Goal: Task Accomplishment & Management: Complete application form

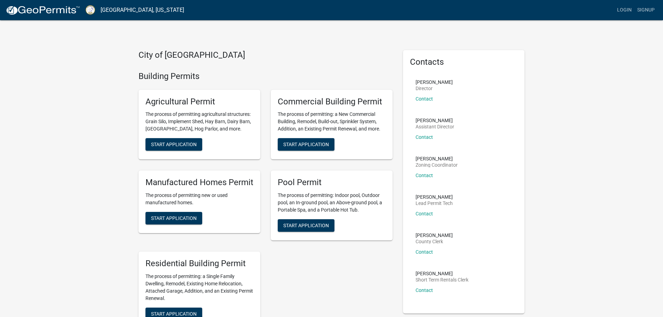
scroll to position [35, 0]
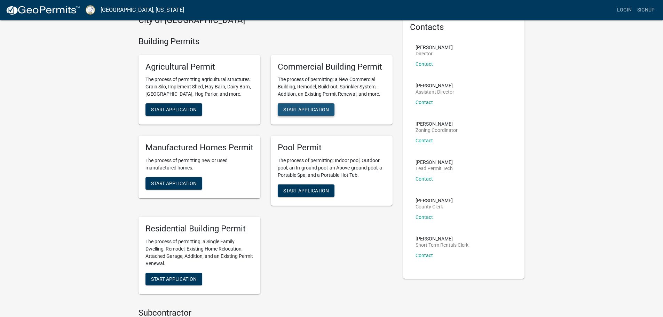
click at [315, 114] on button "Start Application" at bounding box center [306, 109] width 57 height 13
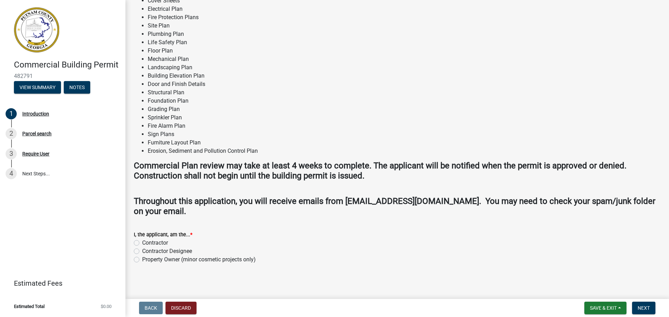
scroll to position [439, 0]
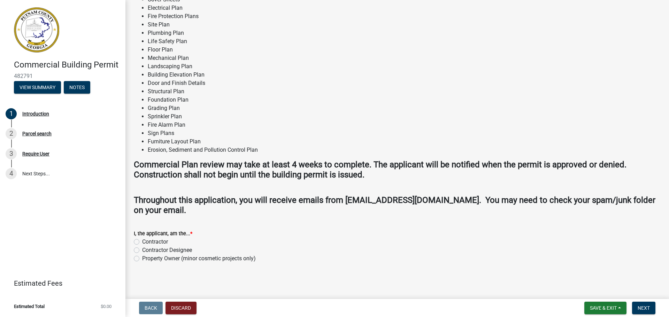
click at [142, 242] on label "Contractor" at bounding box center [155, 242] width 26 height 8
click at [142, 242] on input "Contractor" at bounding box center [144, 240] width 5 height 5
radio input "true"
click at [642, 305] on span "Next" at bounding box center [643, 308] width 12 height 6
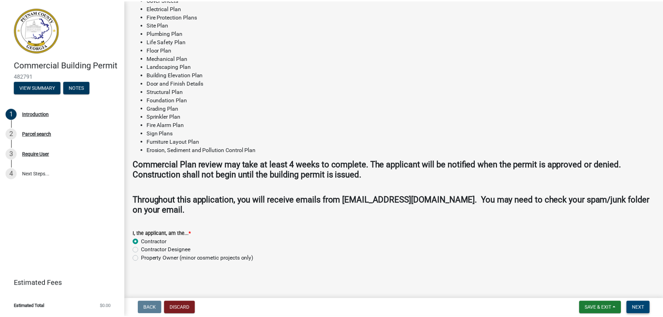
scroll to position [0, 0]
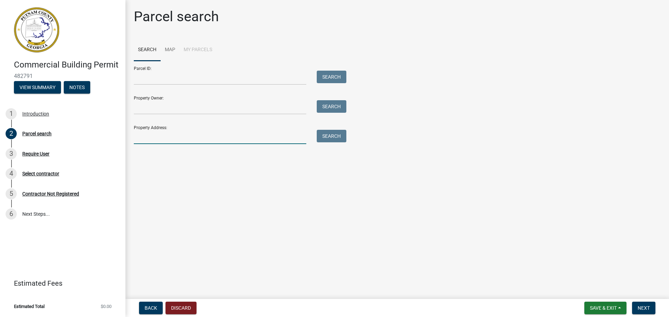
click at [159, 138] on input "Property Address:" at bounding box center [220, 137] width 172 height 14
click at [157, 140] on input "Property Address:" at bounding box center [220, 137] width 172 height 14
click at [176, 137] on input "Property Address:" at bounding box center [220, 137] width 172 height 14
click at [159, 76] on input "Parcel ID:" at bounding box center [220, 78] width 172 height 14
click at [157, 134] on input "Property Address:" at bounding box center [220, 137] width 172 height 14
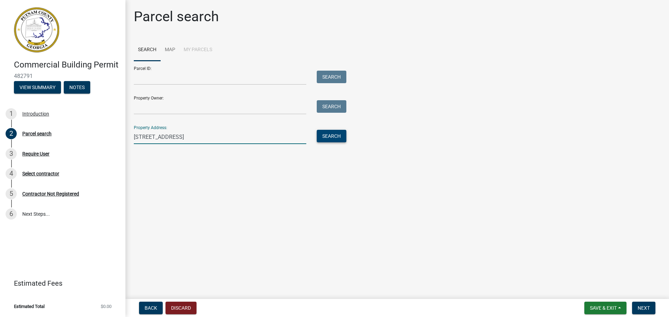
type input "111 n madison ave"
click at [336, 136] on button "Search" at bounding box center [332, 136] width 30 height 13
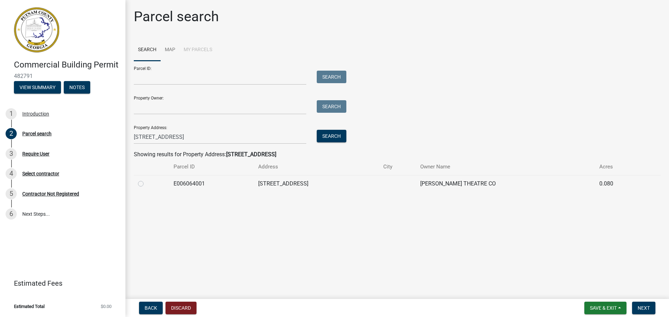
click at [340, 182] on td "[STREET_ADDRESS]" at bounding box center [316, 183] width 125 height 17
click at [146, 180] on label at bounding box center [146, 180] width 0 height 0
click at [146, 182] on input "radio" at bounding box center [148, 182] width 5 height 5
radio input "true"
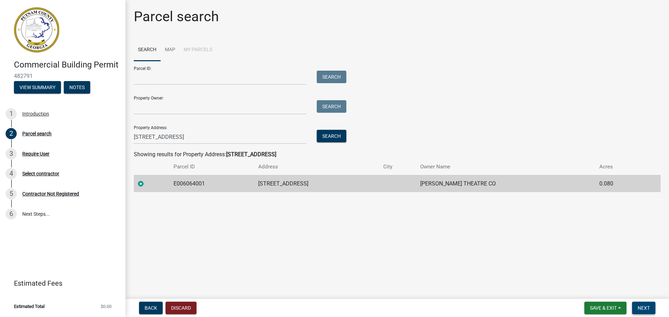
click at [644, 309] on span "Next" at bounding box center [643, 308] width 12 height 6
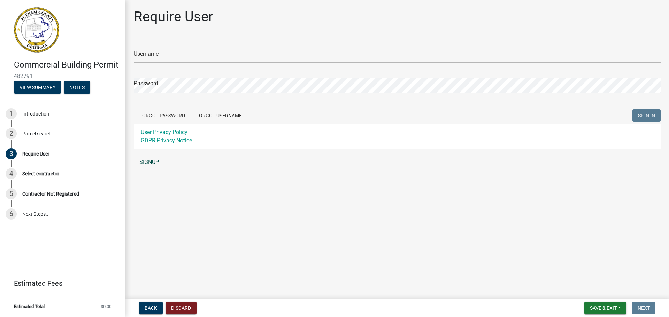
click at [155, 164] on link "SIGNUP" at bounding box center [397, 162] width 527 height 14
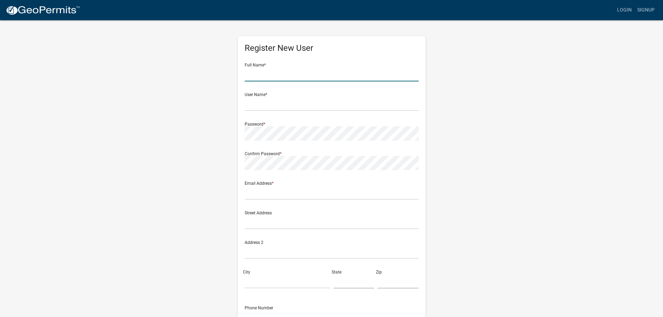
click at [288, 72] on input "text" at bounding box center [332, 74] width 174 height 14
type input "[PERSON_NAME]"
click at [275, 105] on input "text" at bounding box center [332, 104] width 174 height 14
type input "d"
type input "4kings"
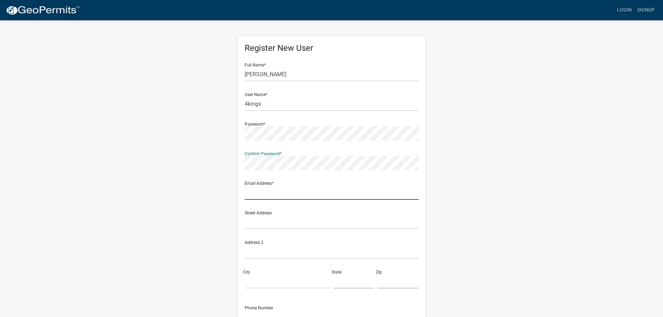
click at [308, 192] on input "text" at bounding box center [332, 193] width 174 height 14
type input "[EMAIL_ADDRESS][DOMAIN_NAME]"
click at [266, 222] on input "text" at bounding box center [332, 222] width 174 height 14
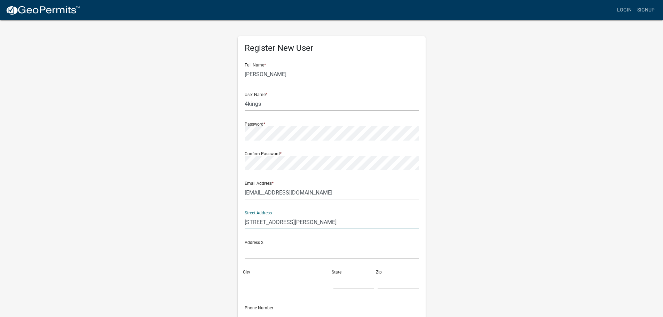
type input "[STREET_ADDRESS][PERSON_NAME]"
click at [292, 277] on input "City" at bounding box center [287, 281] width 85 height 14
type input "monticello"
click at [336, 283] on input "text" at bounding box center [354, 281] width 41 height 14
type input "ga"
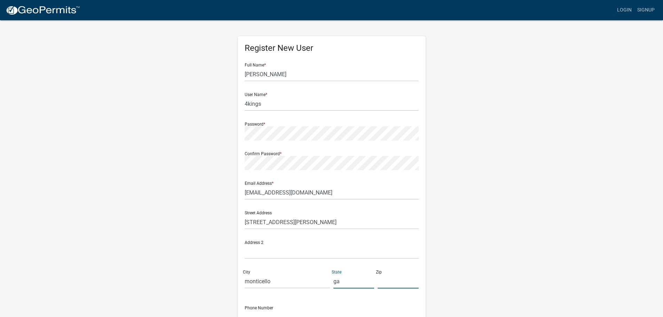
click at [389, 283] on input "text" at bounding box center [398, 281] width 41 height 14
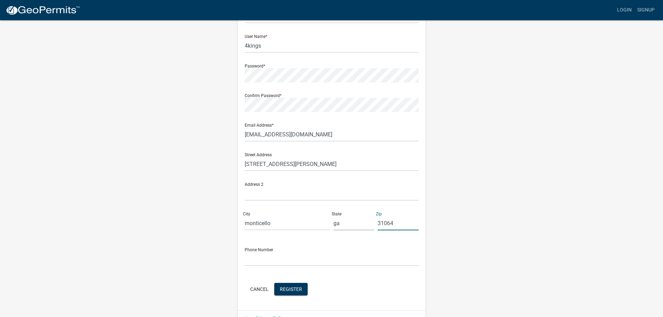
scroll to position [70, 0]
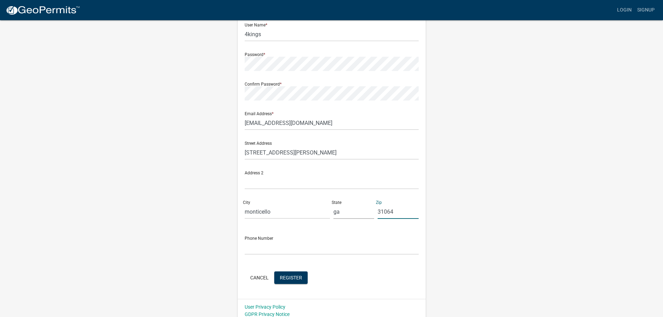
type input "31064"
click at [256, 252] on input "text" at bounding box center [332, 248] width 174 height 14
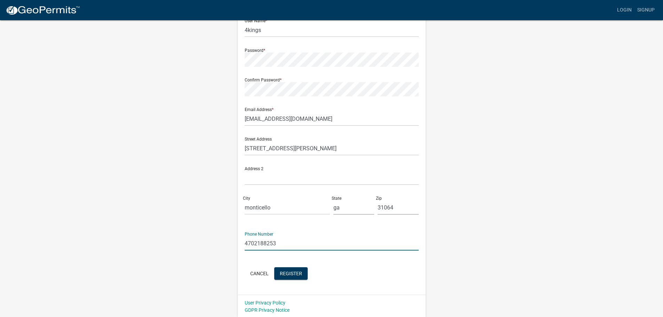
scroll to position [75, 0]
type input "4702188253"
click at [303, 275] on button "Register" at bounding box center [290, 272] width 33 height 13
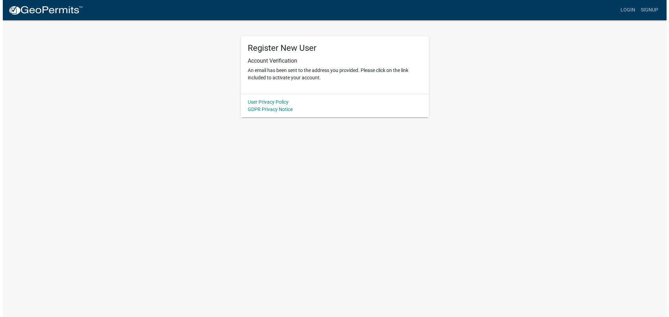
scroll to position [0, 0]
click at [630, 11] on link "Login" at bounding box center [630, 9] width 20 height 13
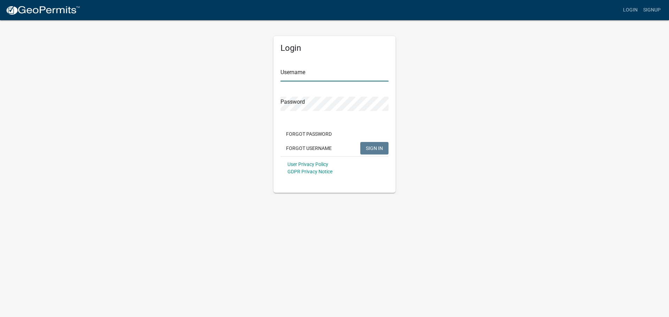
click at [317, 78] on input "Username" at bounding box center [334, 74] width 108 height 14
type input "4kings"
click at [373, 143] on button "SIGN IN" at bounding box center [374, 148] width 28 height 13
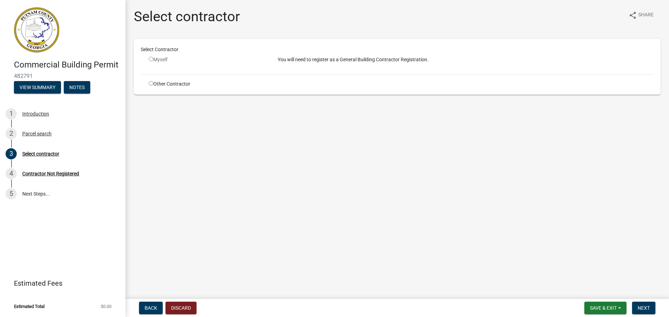
click at [152, 83] on input "radio" at bounding box center [151, 83] width 5 height 5
radio input "true"
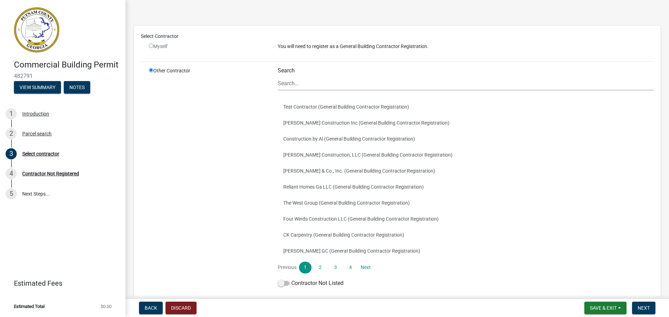
scroll to position [35, 0]
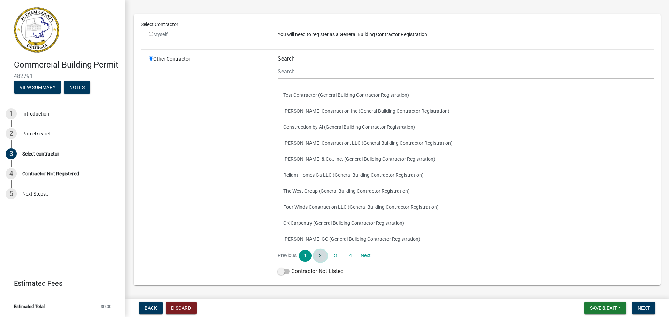
click at [319, 256] on link "2" at bounding box center [320, 256] width 13 height 12
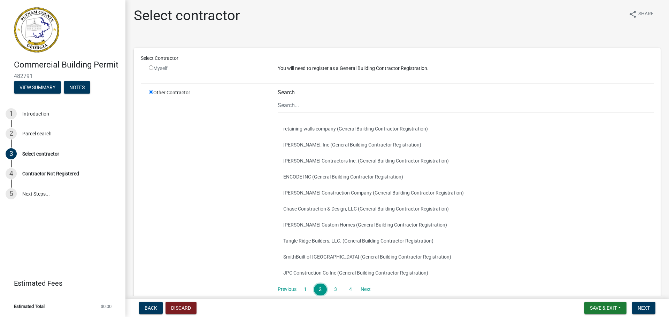
scroll to position [0, 0]
click at [151, 68] on input "radio" at bounding box center [151, 69] width 5 height 5
radio input "false"
radio input "true"
click at [152, 70] on input "radio" at bounding box center [151, 69] width 5 height 5
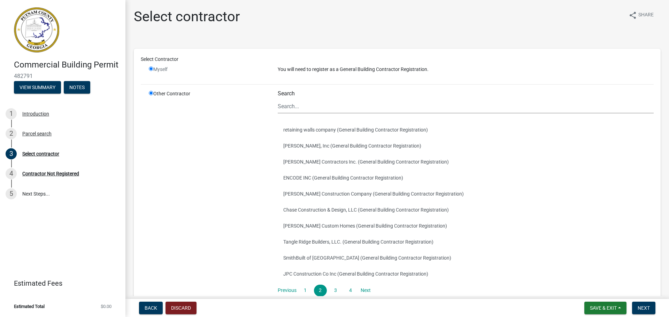
radio input "false"
radio input "true"
click at [152, 70] on input "radio" at bounding box center [151, 69] width 5 height 5
radio input "false"
radio input "true"
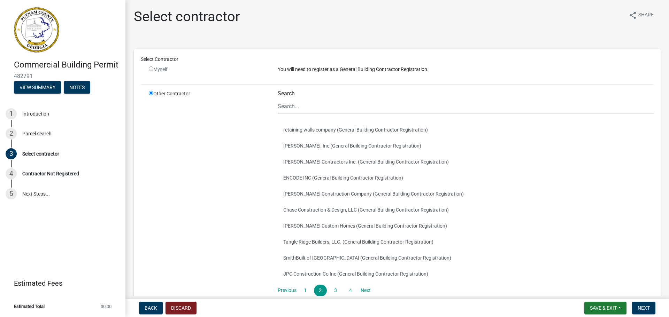
click at [152, 70] on input "radio" at bounding box center [151, 69] width 5 height 5
radio input "false"
radio input "true"
click at [316, 107] on input "Search" at bounding box center [466, 106] width 376 height 14
type input "4"
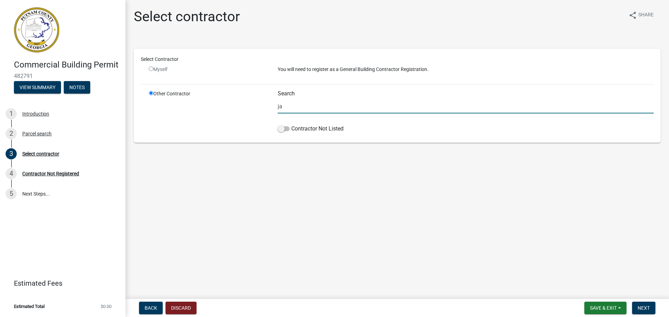
type input "j"
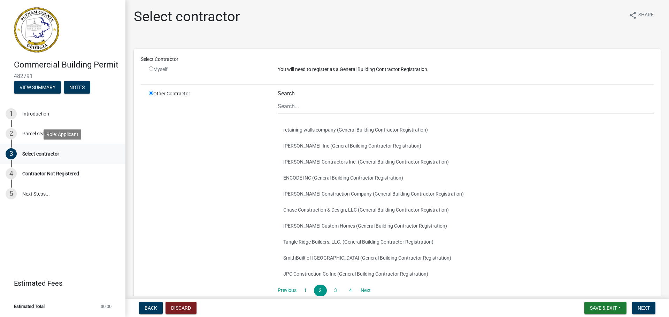
click at [52, 156] on div "Select contractor" at bounding box center [40, 153] width 37 height 5
click at [153, 70] on input "radio" at bounding box center [151, 69] width 5 height 5
radio input "false"
radio input "true"
click at [153, 70] on input "radio" at bounding box center [151, 69] width 5 height 5
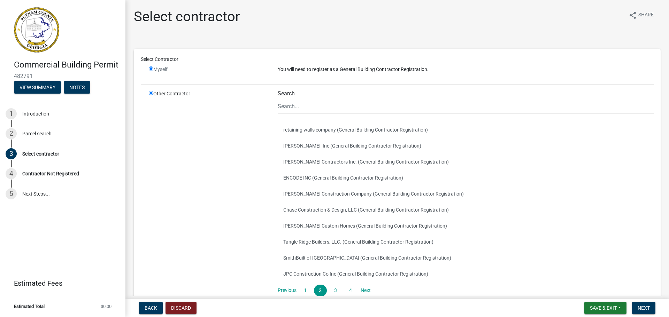
radio input "false"
radio input "true"
click at [153, 70] on input "radio" at bounding box center [151, 69] width 5 height 5
radio input "false"
radio input "true"
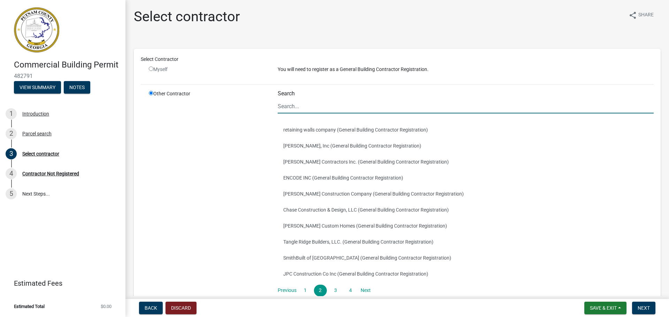
click at [301, 109] on input "Search" at bounding box center [466, 106] width 376 height 14
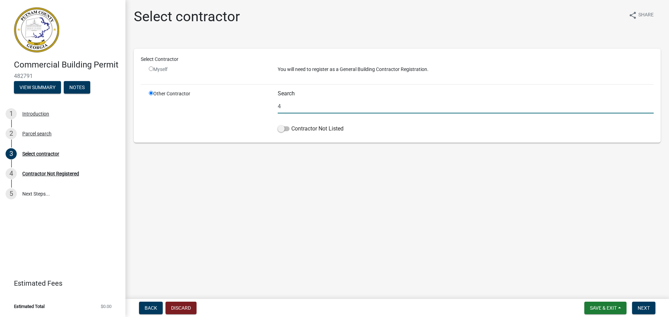
type input "4"
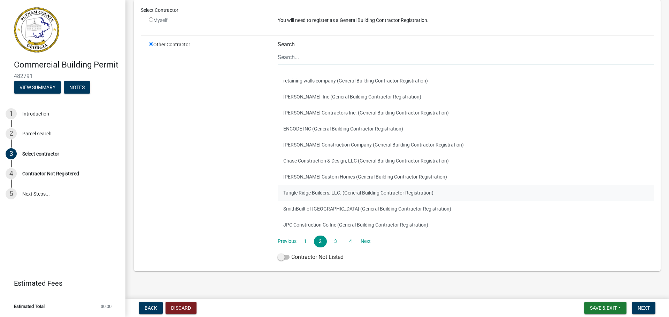
scroll to position [57, 0]
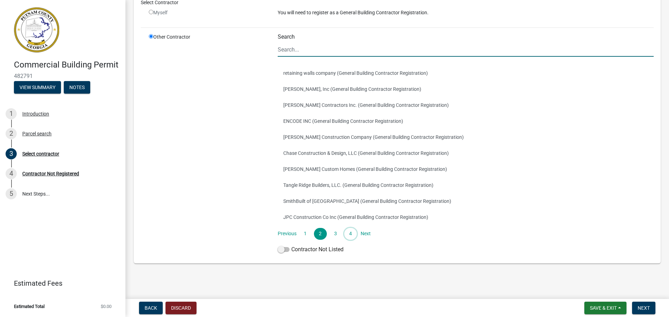
click at [350, 234] on link "4" at bounding box center [350, 234] width 13 height 12
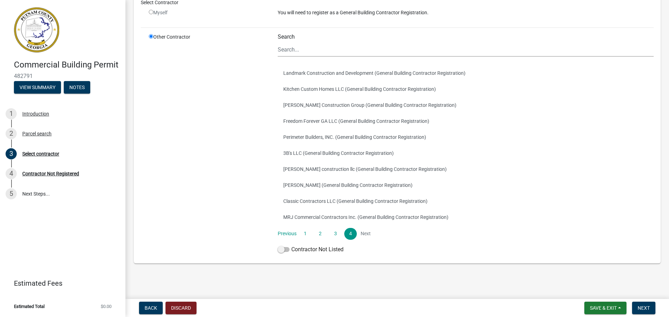
click at [367, 235] on li "Next" at bounding box center [365, 234] width 13 height 12
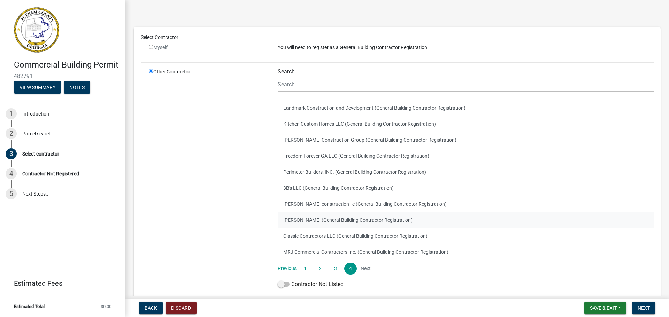
scroll to position [0, 0]
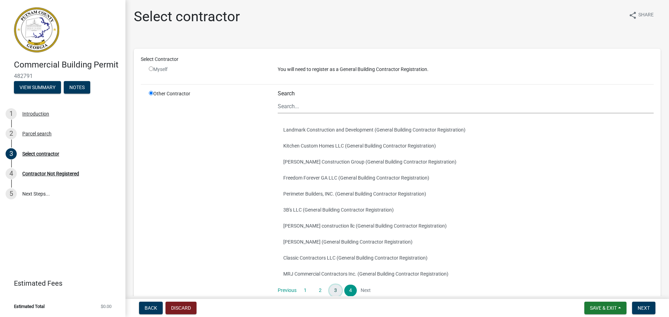
click at [336, 293] on link "3" at bounding box center [335, 291] width 13 height 12
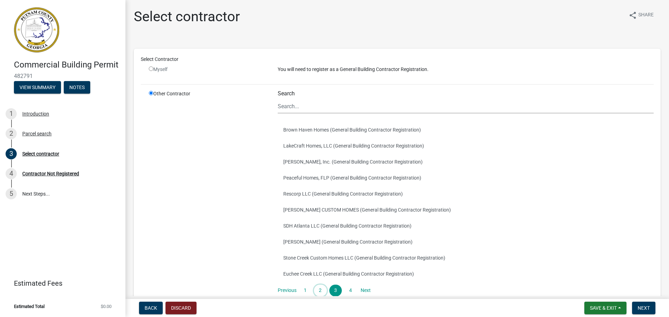
click at [319, 287] on link "2" at bounding box center [320, 291] width 13 height 12
click at [305, 291] on link "1" at bounding box center [305, 291] width 13 height 12
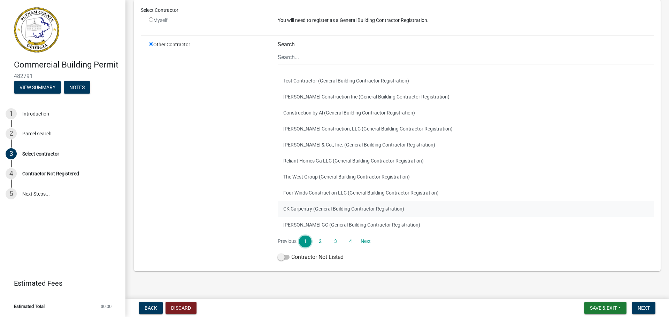
scroll to position [57, 0]
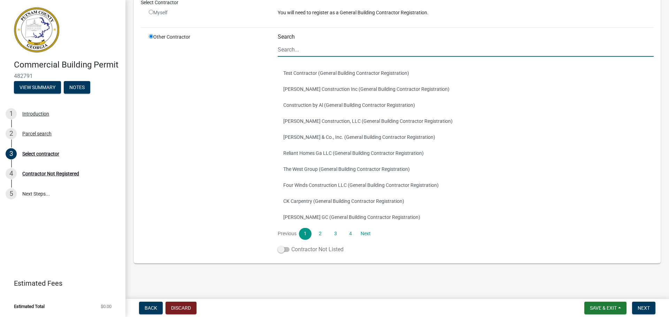
click at [286, 250] on span at bounding box center [284, 249] width 12 height 5
click at [291, 246] on input "Contractor Not Listed" at bounding box center [291, 246] width 0 height 0
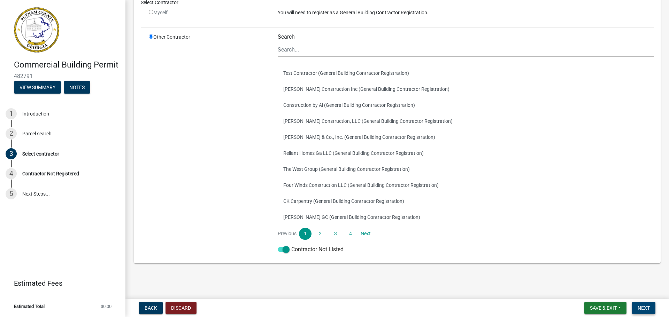
click at [643, 309] on span "Next" at bounding box center [643, 308] width 12 height 6
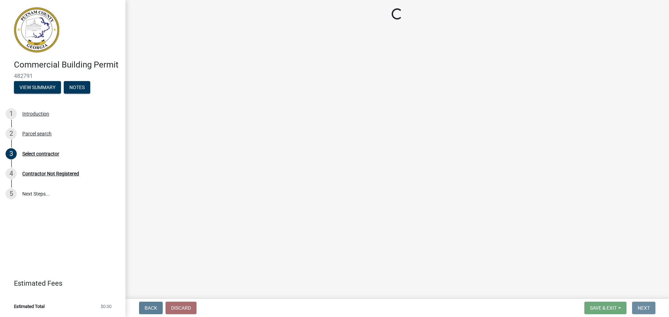
scroll to position [0, 0]
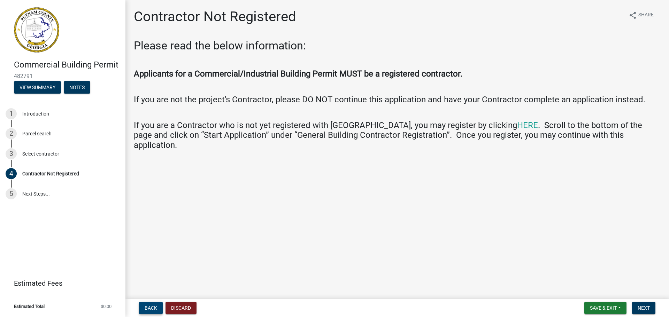
click at [160, 305] on button "Back" at bounding box center [151, 308] width 24 height 13
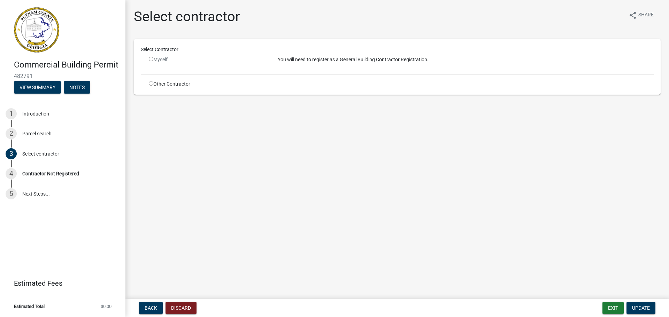
click at [153, 58] on input "radio" at bounding box center [151, 59] width 5 height 5
radio input "false"
click at [392, 63] on p "You will need to register as a General Building Contractor Registration." at bounding box center [466, 59] width 376 height 7
click at [392, 61] on p "You will need to register as a General Building Contractor Registration." at bounding box center [466, 59] width 376 height 7
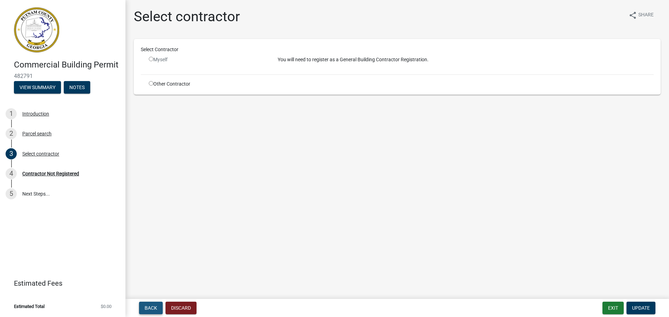
click at [161, 311] on button "Back" at bounding box center [151, 308] width 24 height 13
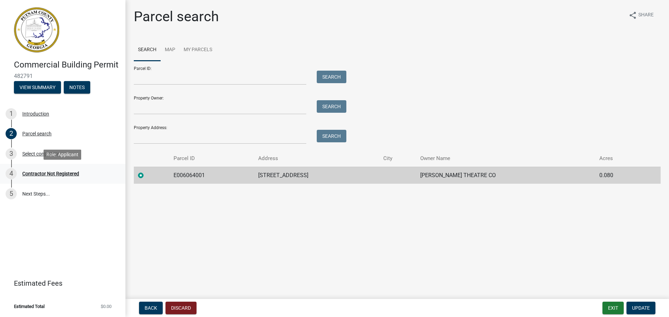
click at [70, 173] on div "Contractor Not Registered" at bounding box center [50, 173] width 57 height 5
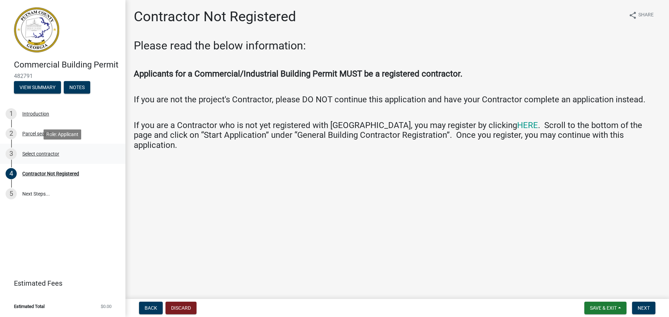
click at [30, 154] on div "Select contractor" at bounding box center [40, 153] width 37 height 5
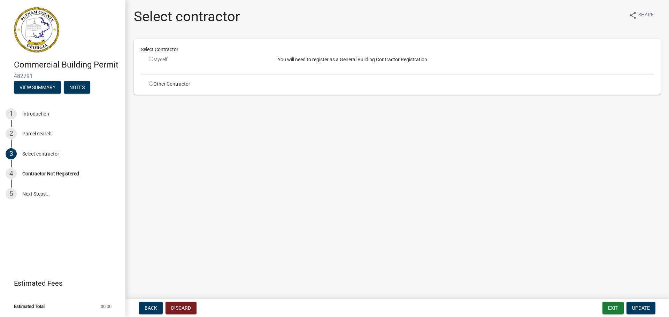
click at [151, 84] on input "radio" at bounding box center [151, 83] width 5 height 5
radio input "true"
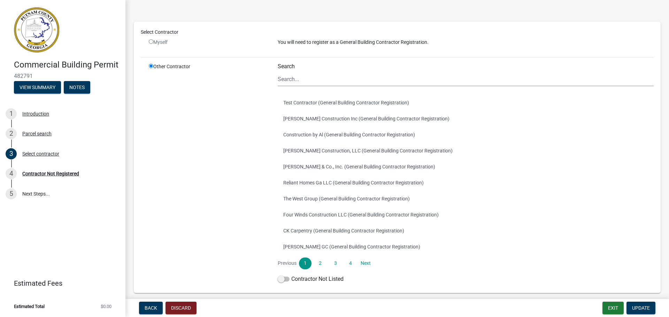
scroll to position [57, 0]
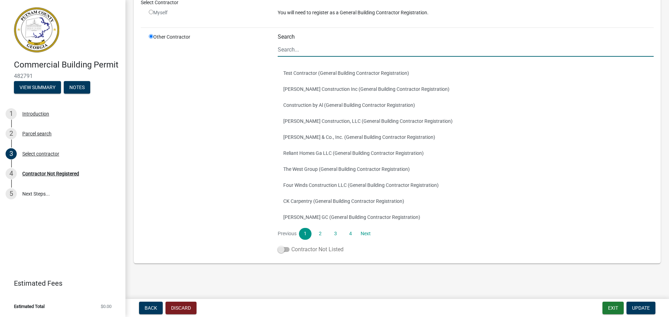
click at [278, 249] on span at bounding box center [284, 249] width 12 height 5
click at [291, 246] on input "Contractor Not Listed" at bounding box center [291, 246] width 0 height 0
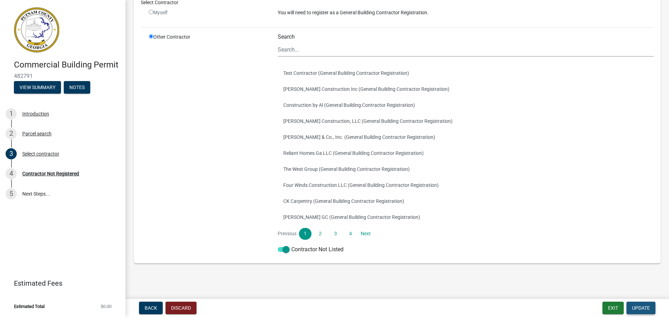
click at [643, 309] on span "Update" at bounding box center [641, 308] width 18 height 6
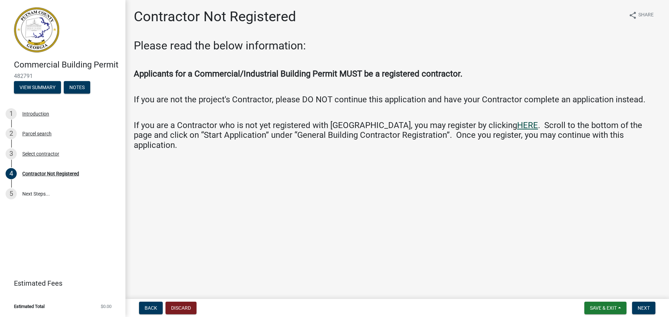
click at [517, 123] on link "HERE" at bounding box center [527, 126] width 21 height 10
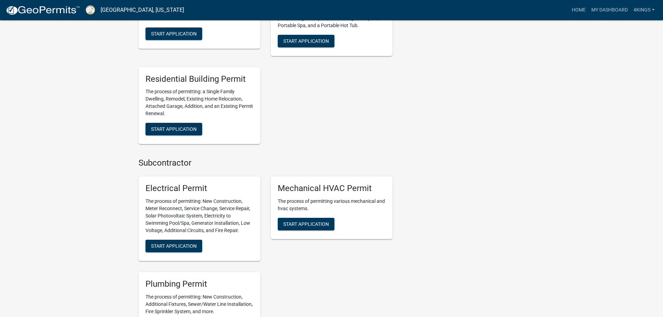
scroll to position [313, 0]
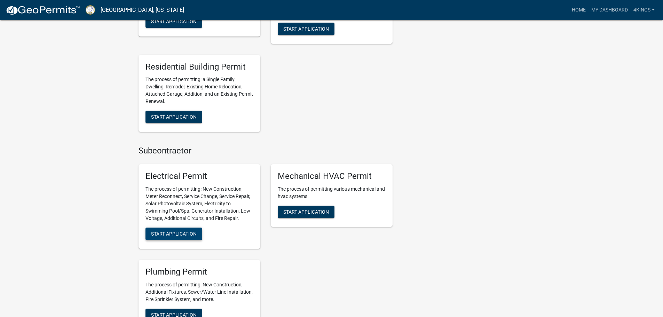
click at [184, 233] on span "Start Application" at bounding box center [174, 234] width 46 height 6
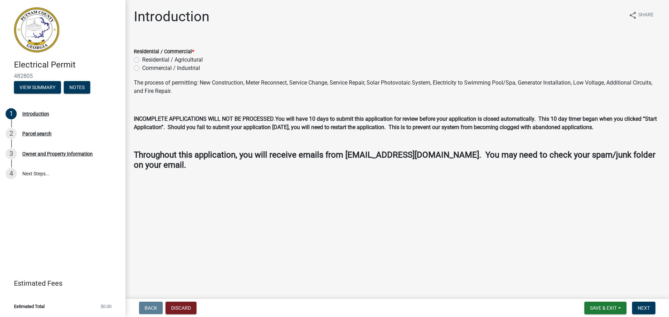
click at [142, 69] on label "Commercial / Industrial" at bounding box center [171, 68] width 58 height 8
click at [142, 69] on input "Commercial / Industrial" at bounding box center [144, 66] width 5 height 5
radio input "true"
click at [650, 310] on button "Next" at bounding box center [643, 308] width 23 height 13
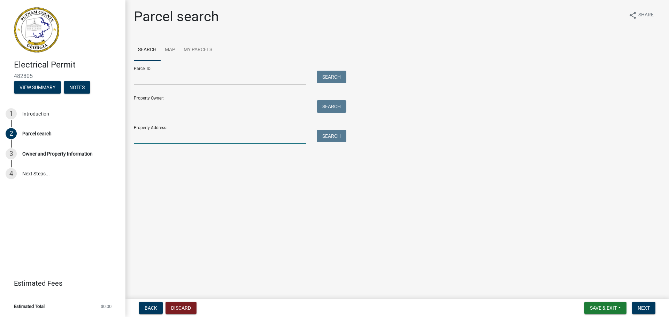
click at [162, 134] on input "Property Address:" at bounding box center [220, 137] width 172 height 14
type input "111 n madison"
click at [333, 134] on button "Search" at bounding box center [332, 136] width 30 height 13
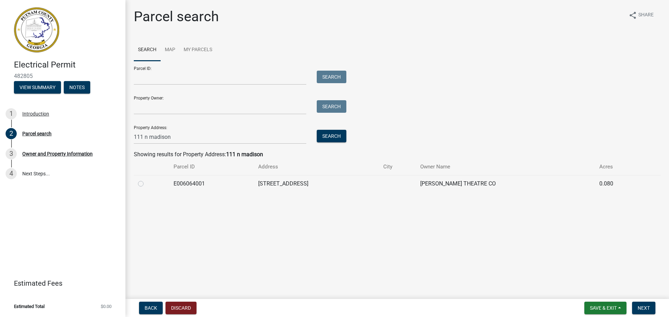
click at [146, 180] on label at bounding box center [146, 180] width 0 height 0
click at [146, 181] on input "radio" at bounding box center [148, 182] width 5 height 5
radio input "true"
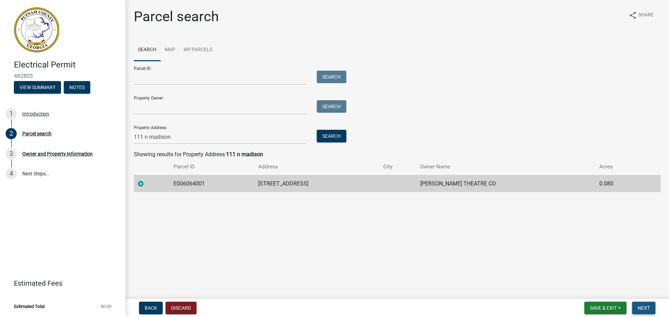
click at [650, 309] on button "Next" at bounding box center [643, 308] width 23 height 13
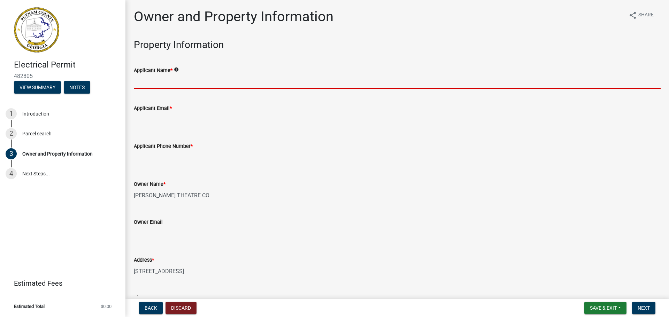
click at [218, 82] on input "Applicant Name *" at bounding box center [397, 82] width 527 height 14
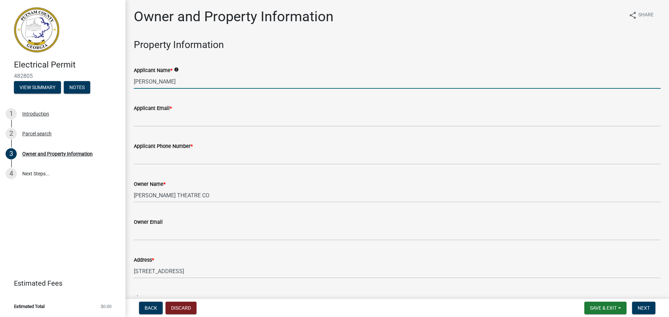
type input "[PERSON_NAME]"
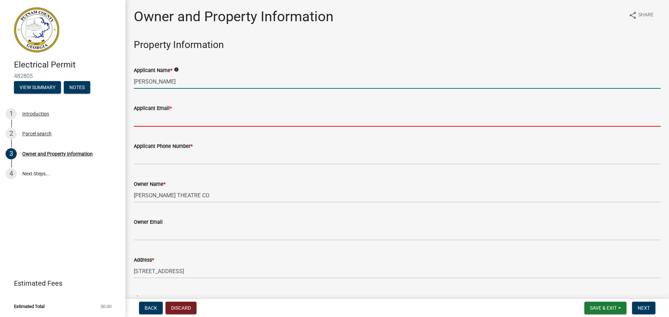
click at [188, 123] on input "Applicant Email *" at bounding box center [397, 119] width 527 height 14
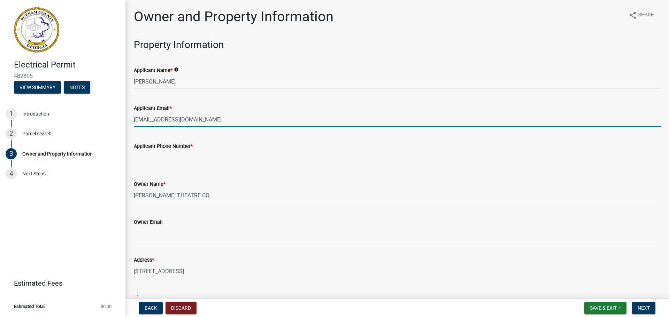
type input "[EMAIL_ADDRESS][DOMAIN_NAME]"
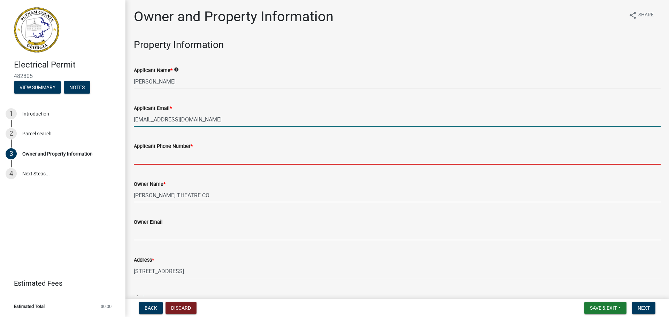
click at [178, 157] on input "Applicant Phone Number *" at bounding box center [397, 157] width 527 height 14
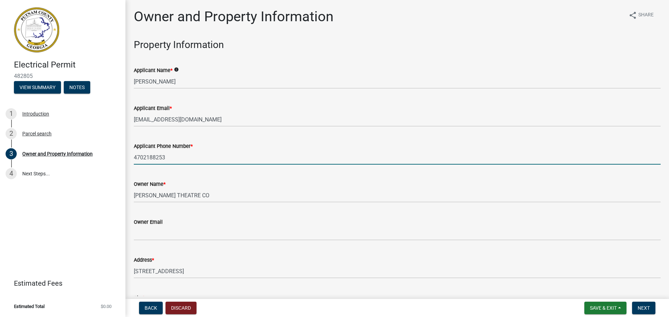
type input "4702188253"
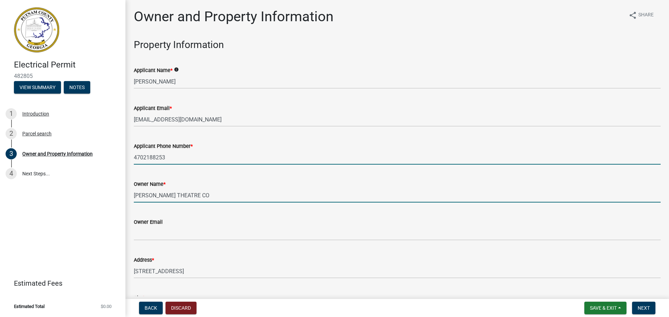
click at [207, 195] on input "[PERSON_NAME] THEATRE CO" at bounding box center [397, 195] width 527 height 14
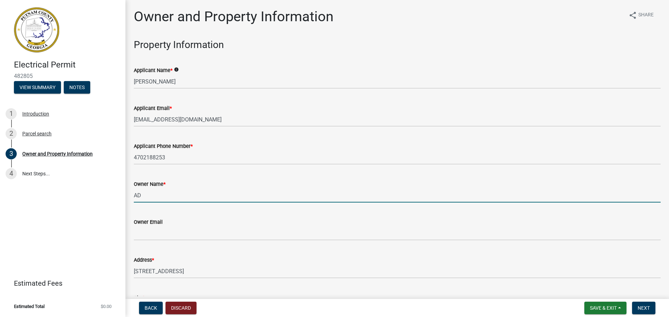
type input "A"
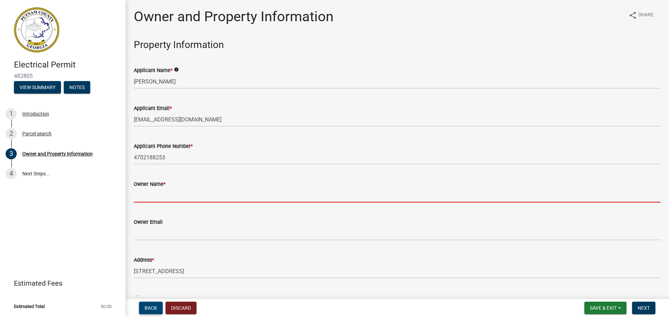
click at [143, 306] on button "Back" at bounding box center [151, 308] width 24 height 13
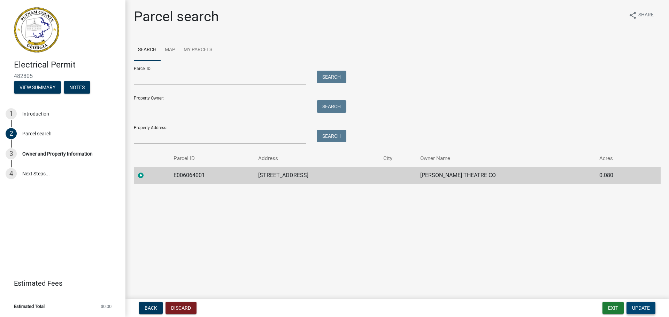
click at [635, 309] on span "Update" at bounding box center [641, 308] width 18 height 6
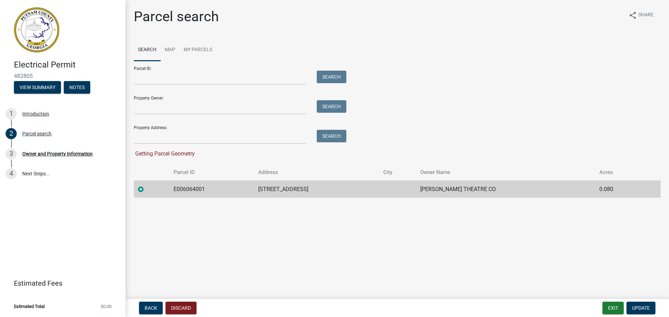
click at [157, 191] on div at bounding box center [151, 189] width 27 height 8
click at [146, 185] on label at bounding box center [146, 185] width 0 height 0
click at [146, 190] on input "radio" at bounding box center [148, 187] width 5 height 5
click at [221, 135] on input "Property Address:" at bounding box center [220, 137] width 172 height 14
type input "111 n madison"
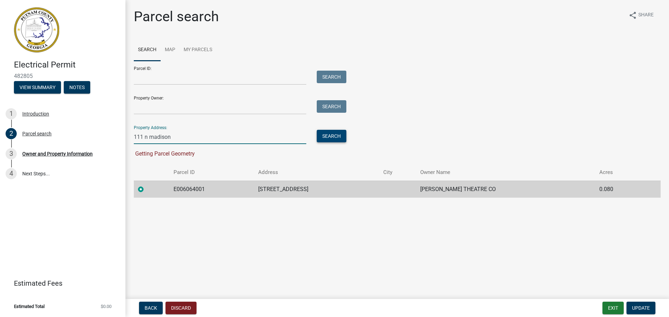
click at [318, 137] on button "Search" at bounding box center [332, 136] width 30 height 13
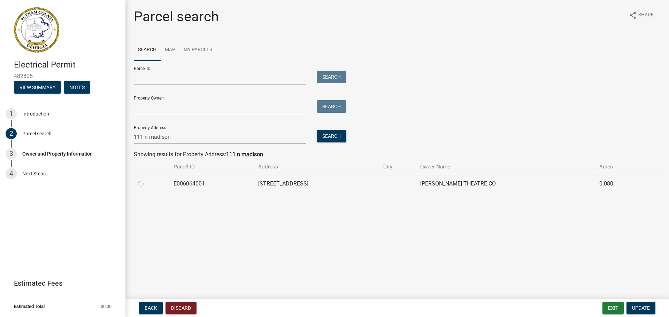
click at [146, 180] on label at bounding box center [146, 180] width 0 height 0
click at [146, 184] on input "radio" at bounding box center [148, 182] width 5 height 5
radio input "true"
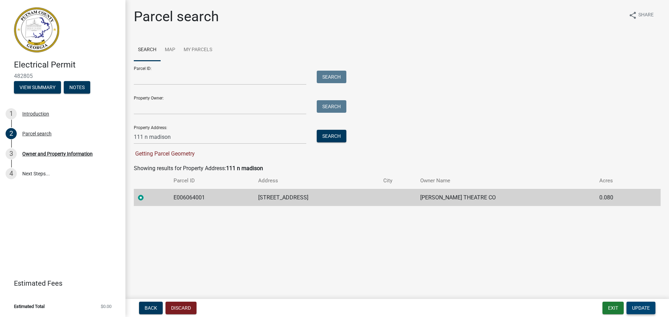
click at [650, 308] on button "Update" at bounding box center [640, 308] width 29 height 13
click at [146, 194] on label at bounding box center [146, 194] width 0 height 0
click at [146, 198] on input "radio" at bounding box center [148, 196] width 5 height 5
click at [157, 309] on button "Back" at bounding box center [151, 308] width 24 height 13
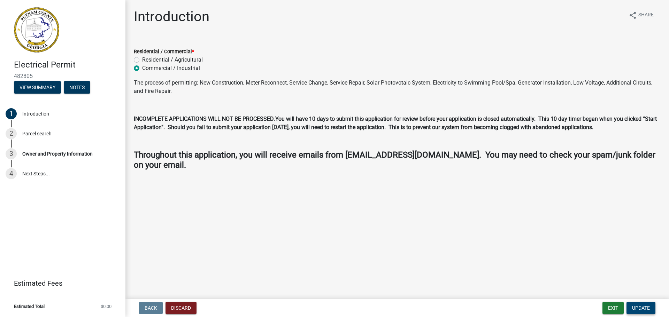
click at [648, 311] on span "Update" at bounding box center [641, 308] width 18 height 6
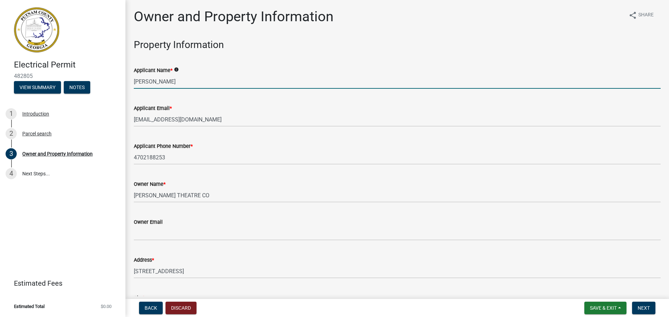
click at [192, 85] on input "[PERSON_NAME]" at bounding box center [397, 82] width 527 height 14
type input "d"
type input "[PERSON_NAME]"
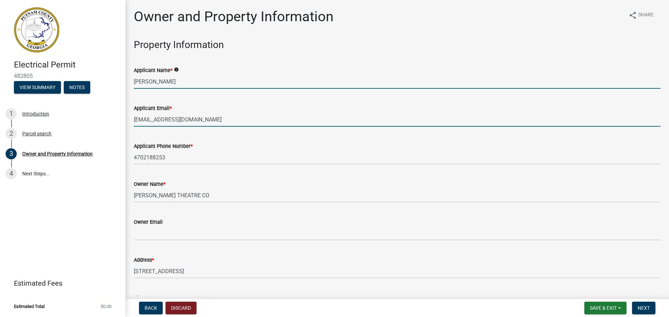
click at [218, 123] on input "[EMAIL_ADDRESS][DOMAIN_NAME]" at bounding box center [397, 119] width 527 height 14
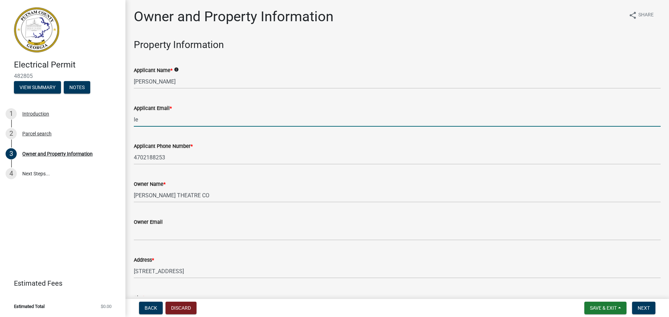
type input "l"
type input "[PERSON_NAME][EMAIL_ADDRESS][DOMAIN_NAME]"
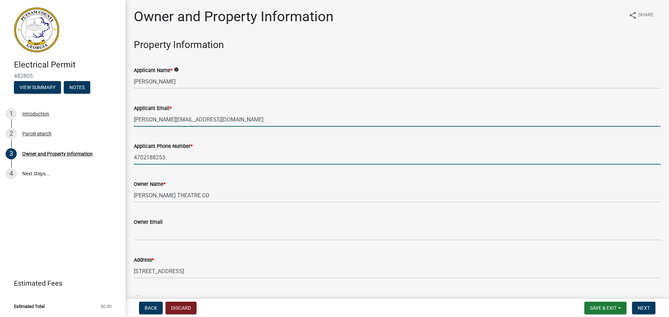
click at [179, 159] on input "4702188253" at bounding box center [397, 157] width 527 height 14
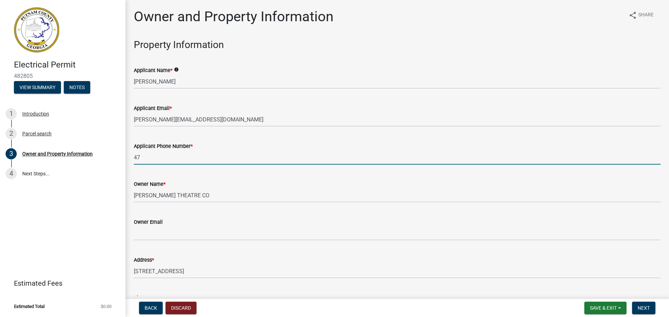
type input "4"
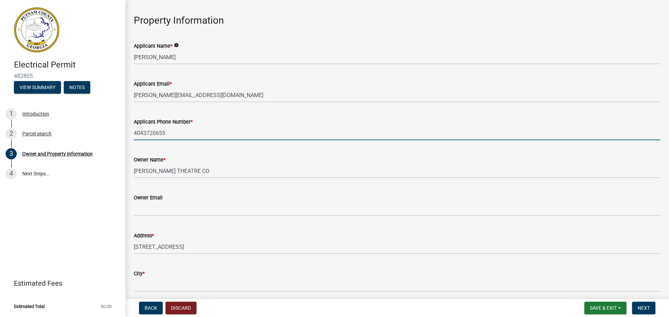
scroll to position [35, 0]
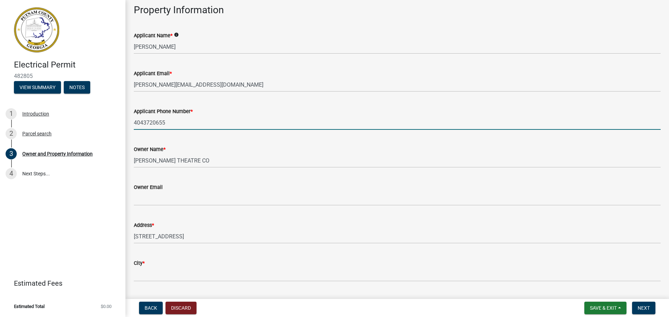
type input "4043720655"
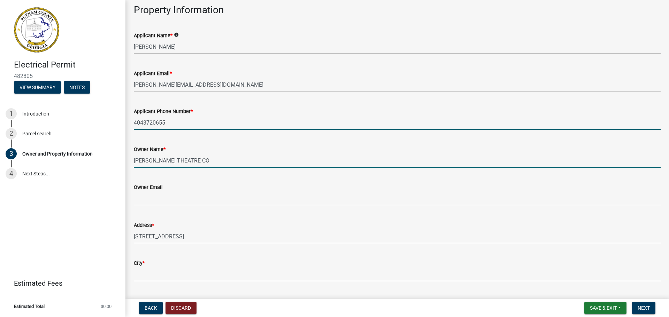
click at [188, 159] on input "[PERSON_NAME] THEATRE CO" at bounding box center [397, 161] width 527 height 14
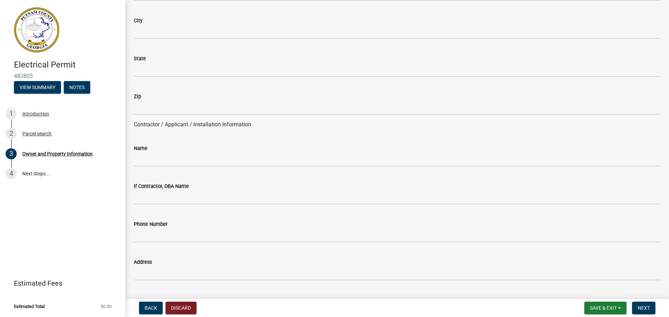
scroll to position [488, 0]
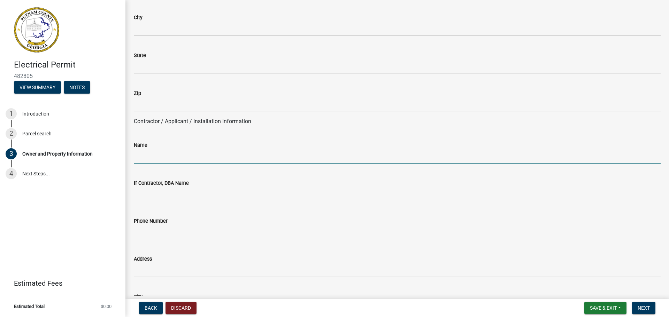
click at [160, 155] on input "Name" at bounding box center [397, 156] width 527 height 14
type input "[PERSON_NAME]"
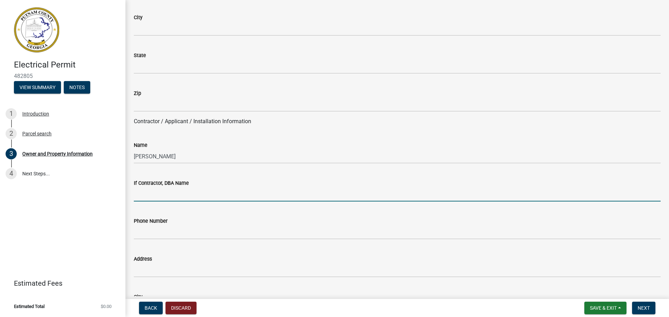
click at [182, 188] on input "If Contractor, DBA Name" at bounding box center [397, 194] width 527 height 14
type input "4 kings electrical"
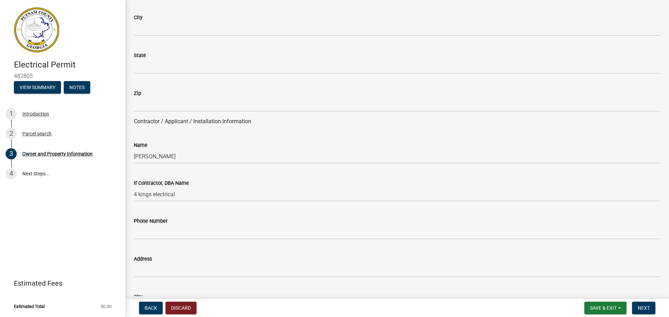
click at [147, 225] on div "Phone Number" at bounding box center [397, 221] width 527 height 8
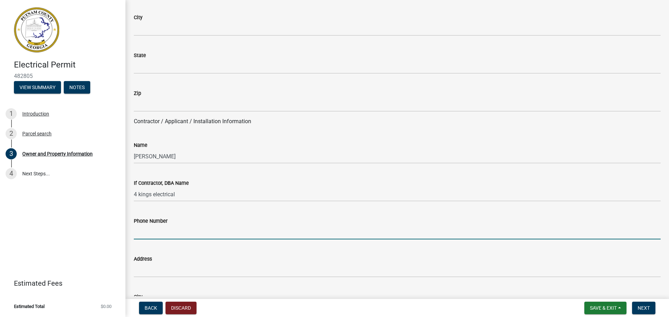
click at [145, 228] on input "Phone Number" at bounding box center [397, 232] width 527 height 14
type input "4702188253"
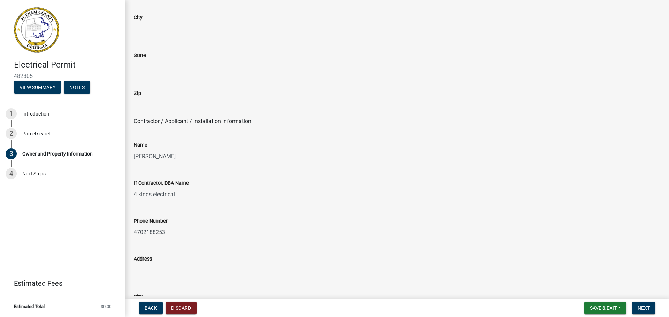
click at [174, 273] on input "Address" at bounding box center [397, 270] width 527 height 14
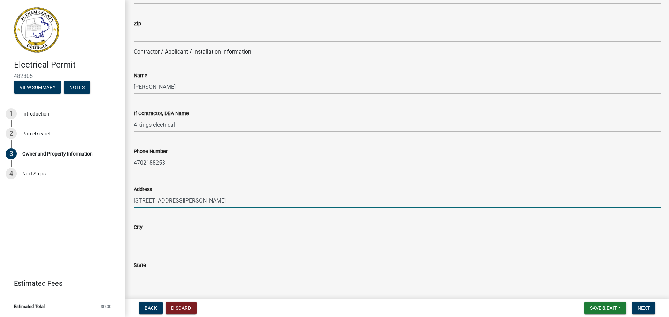
scroll to position [592, 0]
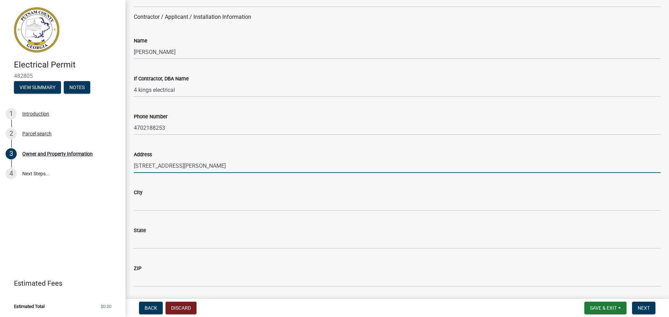
type input "[STREET_ADDRESS][PERSON_NAME]"
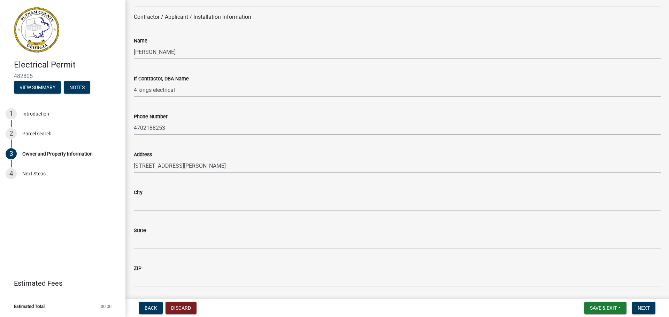
click at [172, 194] on div "City" at bounding box center [397, 192] width 527 height 8
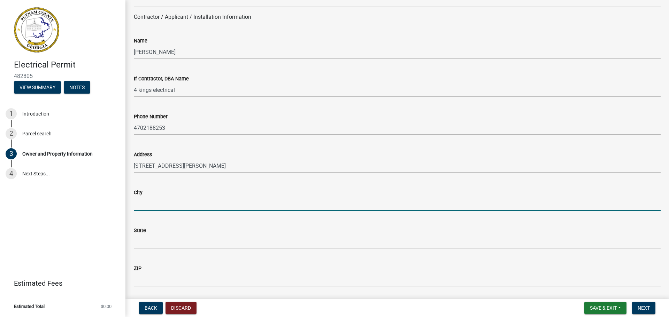
click at [173, 197] on input "City" at bounding box center [397, 204] width 527 height 14
type input "monticello"
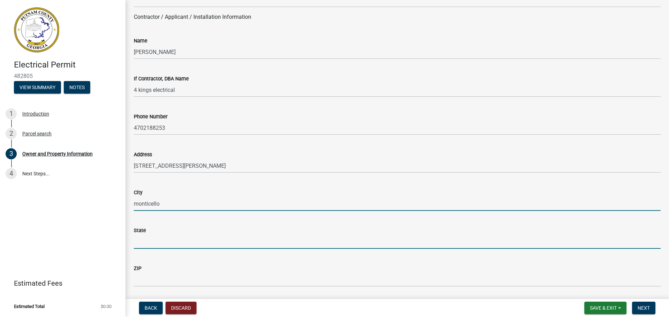
click at [171, 236] on input "State" at bounding box center [397, 242] width 527 height 14
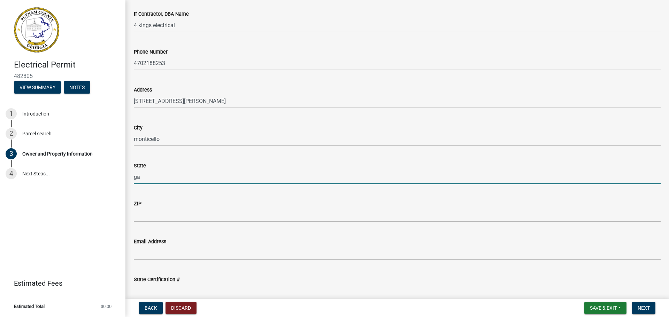
scroll to position [662, 0]
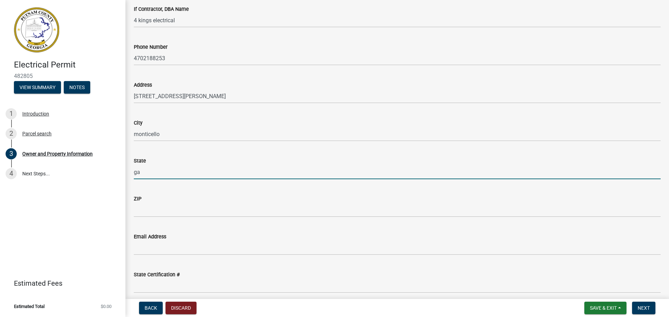
type input "ga"
click at [173, 201] on div "ZIP" at bounding box center [397, 199] width 527 height 8
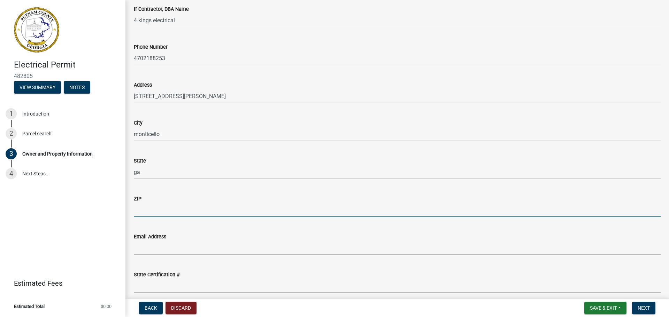
click at [167, 212] on input "ZIP" at bounding box center [397, 210] width 527 height 14
type input "31064"
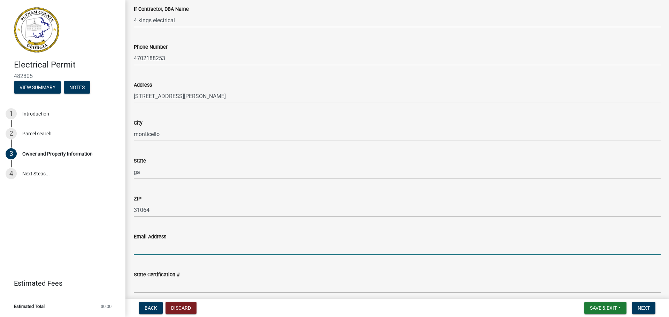
click at [164, 242] on input "Email Address" at bounding box center [397, 248] width 527 height 14
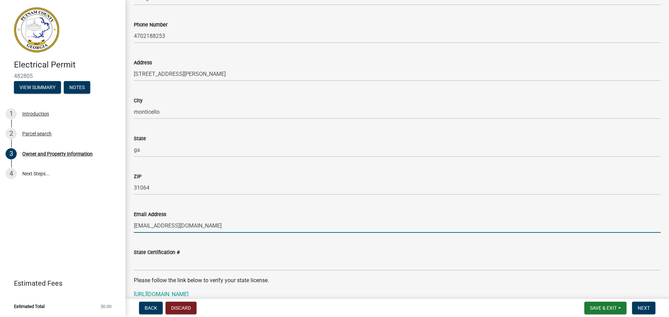
scroll to position [697, 0]
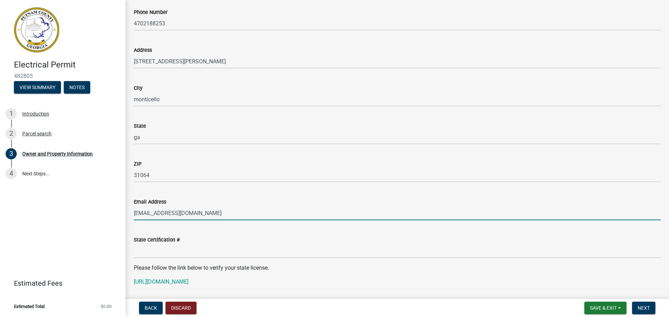
type input "[EMAIL_ADDRESS][DOMAIN_NAME]"
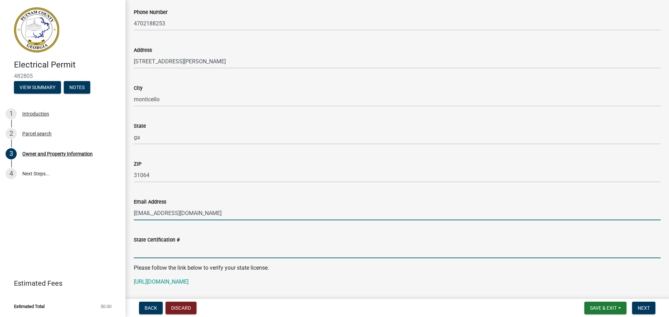
click at [162, 246] on input "State Certification #" at bounding box center [397, 251] width 527 height 14
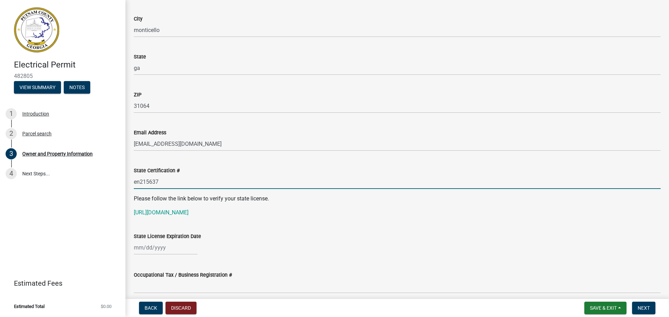
scroll to position [766, 0]
type input "en215637"
click at [176, 250] on div at bounding box center [166, 247] width 64 height 14
select select "9"
select select "2025"
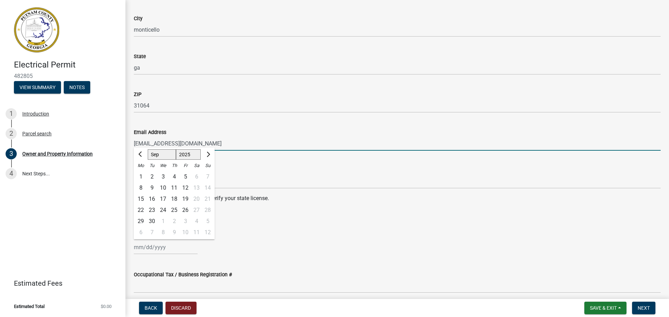
click at [325, 147] on input "[EMAIL_ADDRESS][DOMAIN_NAME]" at bounding box center [397, 144] width 527 height 14
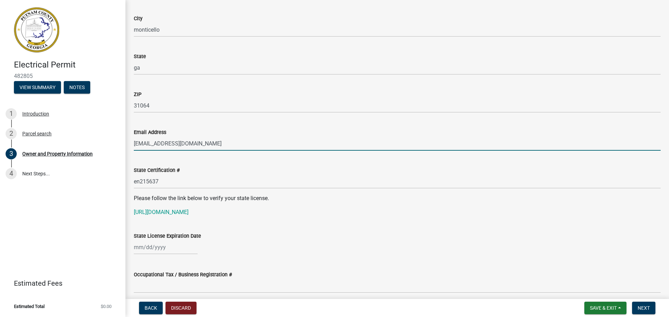
click at [173, 248] on div at bounding box center [166, 247] width 64 height 14
select select "9"
select select "2025"
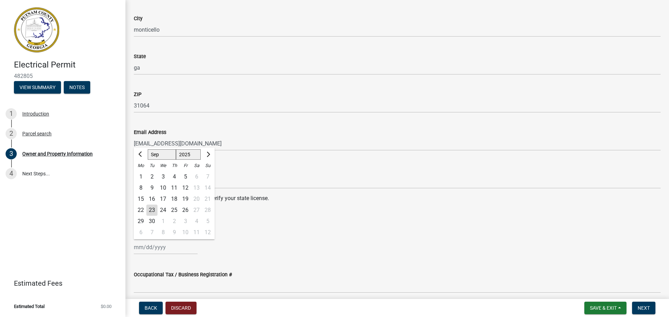
click at [236, 246] on div "[PERSON_NAME] Feb Mar Apr [PERSON_NAME][DATE] Oct Nov [DATE] 1526 1527 1528 152…" at bounding box center [397, 247] width 527 height 14
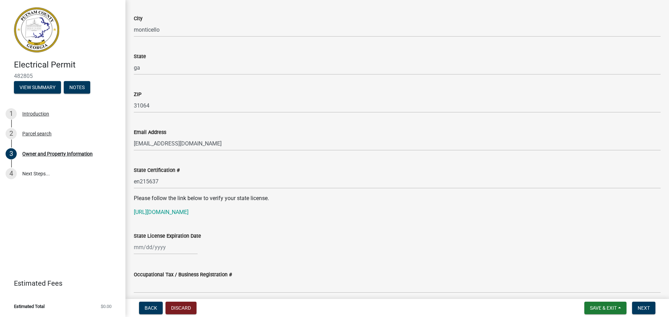
click at [184, 247] on div at bounding box center [166, 247] width 64 height 14
select select "9"
select select "2025"
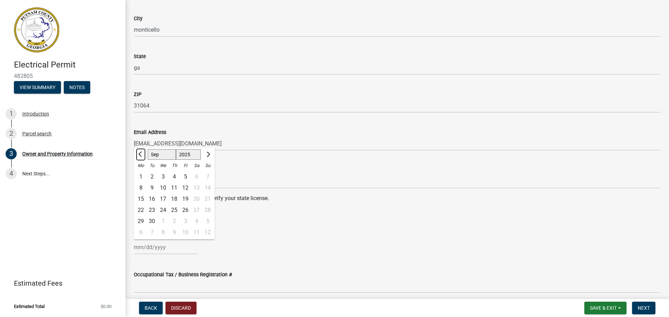
click at [140, 152] on span "Previous month" at bounding box center [140, 154] width 5 height 5
click at [140, 153] on span "Previous month" at bounding box center [140, 154] width 5 height 5
select select "6"
click at [143, 235] on div "30" at bounding box center [140, 232] width 11 height 11
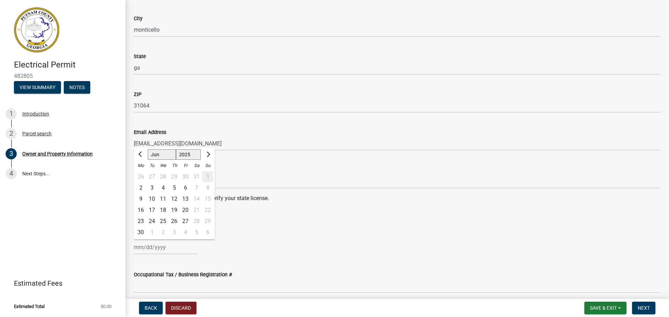
type input "[DATE]"
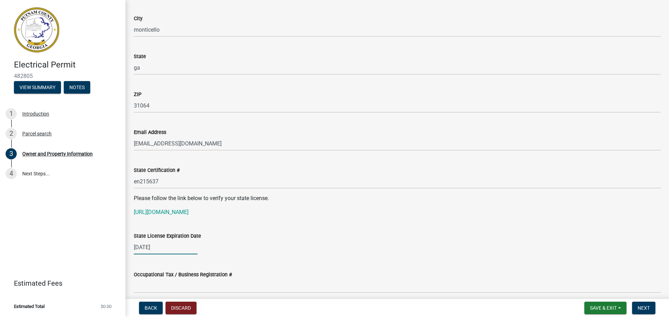
select select "6"
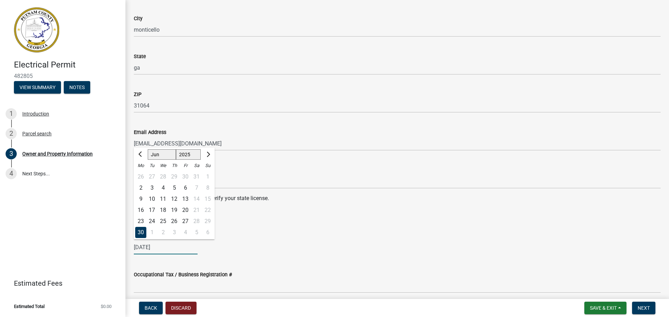
click at [169, 248] on div "[DATE] [PERSON_NAME] Apr May Jun [DATE] Aug Sep Oct Nov [DATE] 1526 1527 1528 1…" at bounding box center [166, 247] width 64 height 14
click at [197, 156] on select "1525 1526 1527 1528 1529 1530 1531 1532 1533 1534 1535 1536 1537 1538 1539 1540…" at bounding box center [188, 154] width 25 height 10
select select "2026"
click at [176, 149] on select "1525 1526 1527 1528 1529 1530 1531 1532 1533 1534 1535 1536 1537 1538 1539 1540…" at bounding box center [188, 154] width 25 height 10
click at [219, 245] on div "[DATE] [PERSON_NAME] Apr May Jun [DATE] Aug Sep Oct Nov [DATE] 1527 1528 1529 1…" at bounding box center [397, 247] width 527 height 14
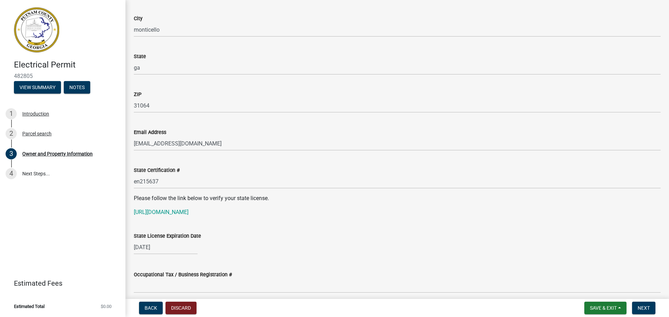
click at [180, 251] on div "[DATE]" at bounding box center [166, 247] width 64 height 14
select select "6"
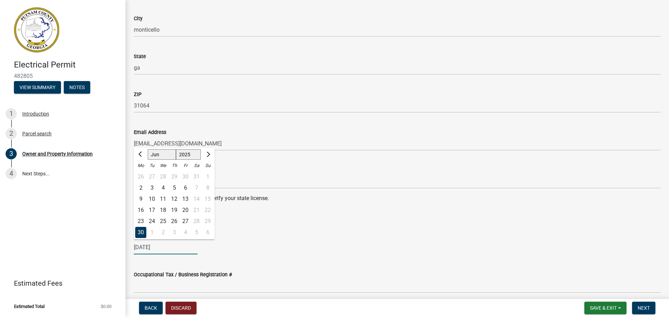
click at [189, 157] on select "1525 1526 1527 1528 1529 1530 1531 1532 1533 1534 1535 1536 1537 1538 1539 1540…" at bounding box center [188, 154] width 25 height 10
select select "2026"
click at [176, 149] on select "1525 1526 1527 1528 1529 1530 1531 1532 1533 1534 1535 1536 1537 1538 1539 1540…" at bounding box center [188, 154] width 25 height 10
click at [153, 221] on div "30" at bounding box center [151, 221] width 11 height 11
type input "[DATE]"
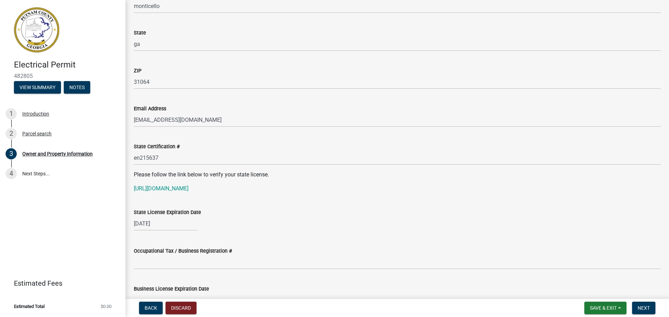
scroll to position [801, 0]
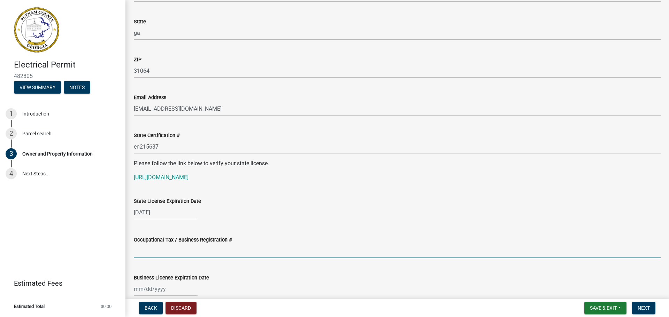
click at [172, 258] on input "Occupational Tax / Business Registration #" at bounding box center [397, 251] width 527 height 14
type input "2025-bl-2025-254-468"
click at [179, 290] on div at bounding box center [166, 289] width 64 height 14
select select "9"
select select "2025"
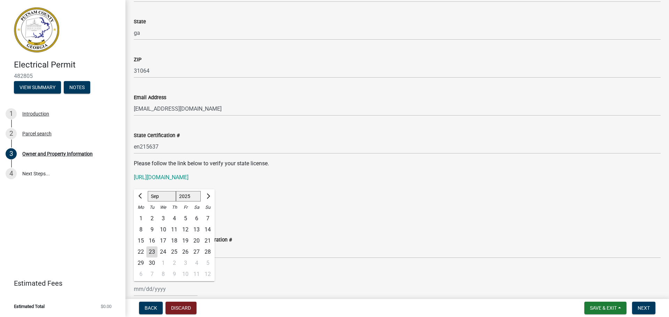
click at [163, 196] on select "Jan Feb Mar Apr May Jun [DATE] Aug Sep Oct Nov Dec" at bounding box center [162, 196] width 28 height 10
select select "12"
click at [148, 191] on select "Jan Feb Mar Apr May Jun [DATE] Aug Sep Oct Nov Dec" at bounding box center [162, 196] width 28 height 10
click at [165, 263] on div "31" at bounding box center [162, 263] width 11 height 11
type input "[DATE]"
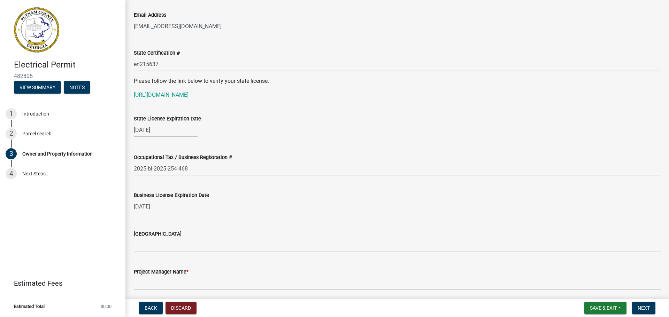
scroll to position [905, 0]
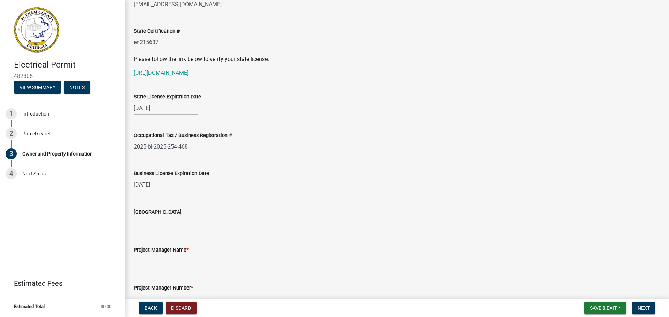
click at [196, 227] on input "[GEOGRAPHIC_DATA]" at bounding box center [397, 223] width 527 height 14
type input "jasper"
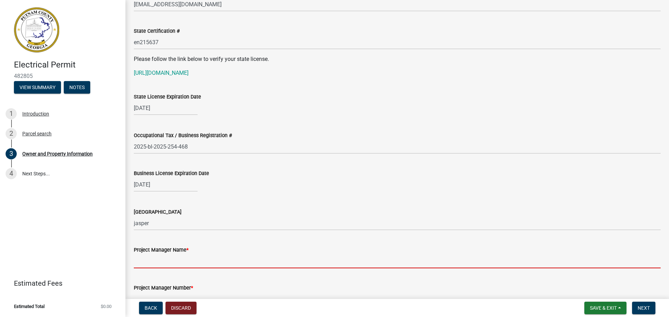
click at [197, 259] on input "Project Manager Name *" at bounding box center [397, 261] width 527 height 14
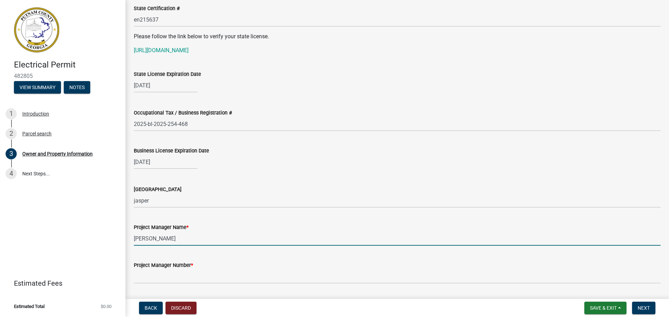
scroll to position [940, 0]
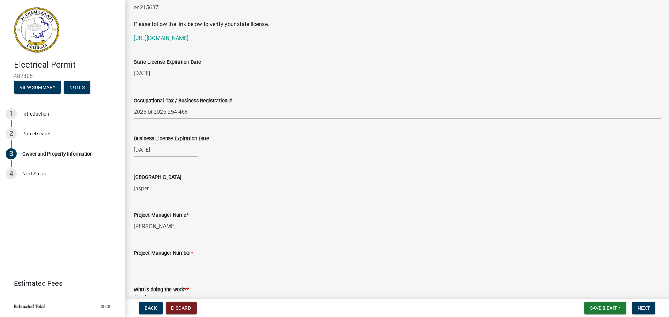
type input "[PERSON_NAME]"
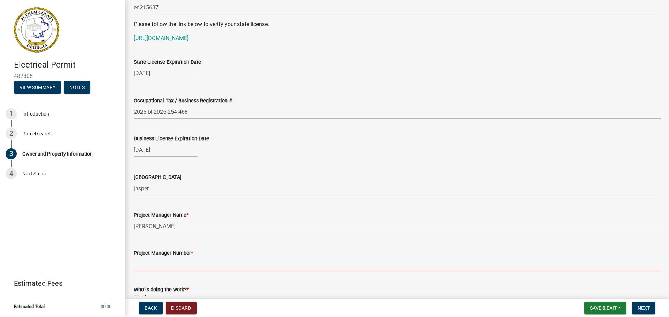
click at [197, 263] on input "Project Manager Number *" at bounding box center [397, 264] width 527 height 14
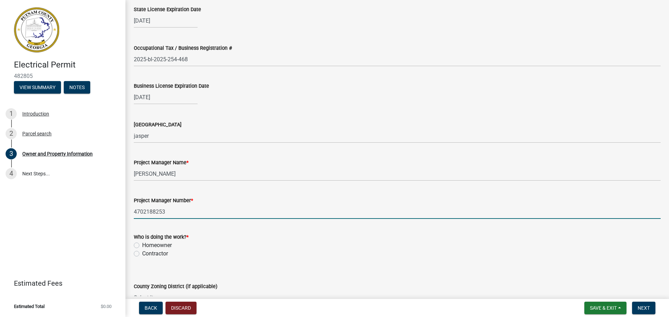
scroll to position [1010, 0]
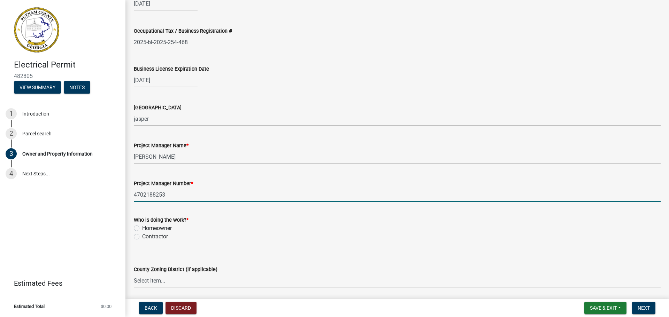
type input "4702188253"
click at [142, 238] on label "Contractor" at bounding box center [155, 237] width 26 height 8
click at [142, 237] on input "Contractor" at bounding box center [144, 235] width 5 height 5
radio input "true"
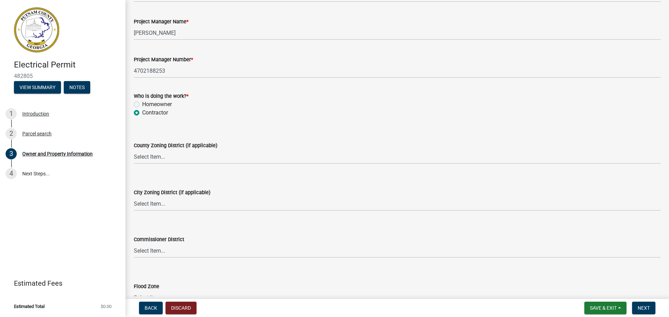
scroll to position [1149, 0]
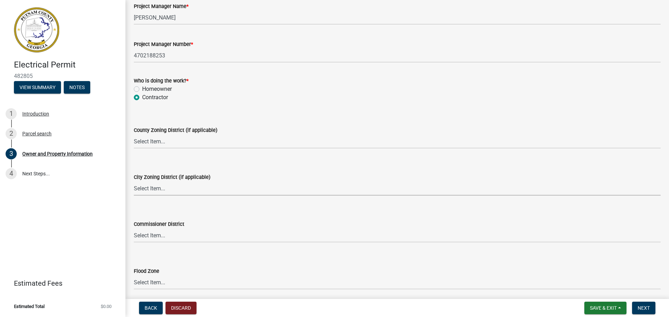
click at [155, 187] on select "Select Item... A-1 A-2 R-1 R-2 R-3 R-4 MHP C-1 C-2 I-1 I-2 DB FH H-P N/A" at bounding box center [397, 188] width 527 height 14
click at [205, 211] on div "Commissioner District Select Item... District 1 District 2 District 3 District 4" at bounding box center [397, 222] width 527 height 41
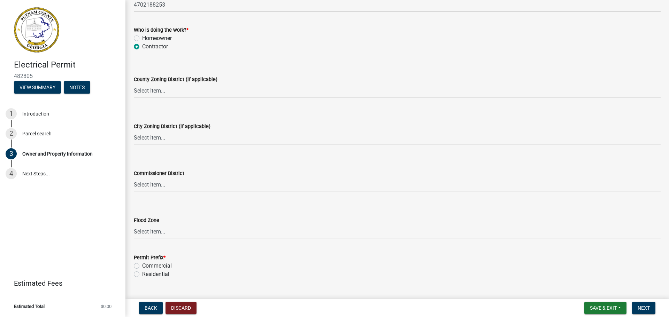
scroll to position [1216, 0]
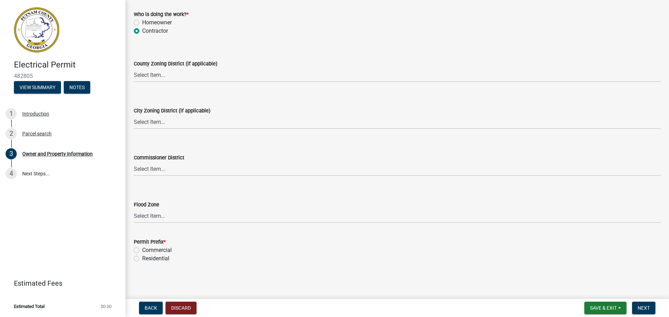
click at [142, 251] on label "Commercial" at bounding box center [157, 250] width 30 height 8
click at [142, 251] on input "Commercial" at bounding box center [144, 248] width 5 height 5
radio input "true"
click at [649, 309] on span "Next" at bounding box center [643, 308] width 12 height 6
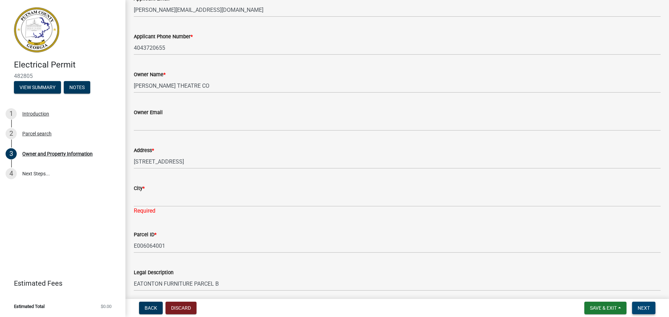
scroll to position [145, 0]
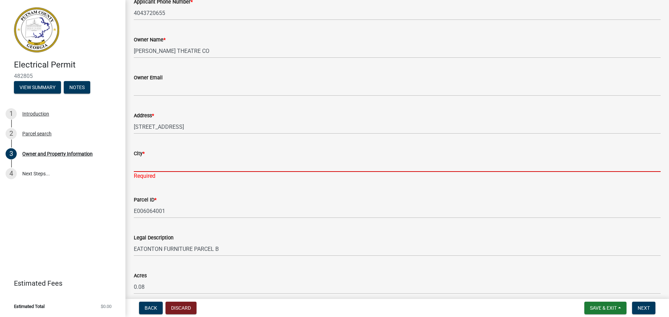
click at [166, 166] on input "City *" at bounding box center [397, 165] width 527 height 14
type input "Eatonton"
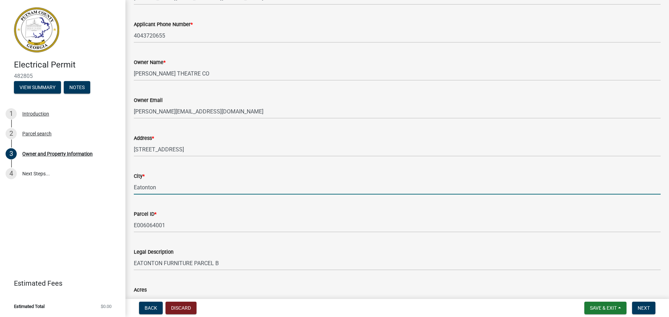
scroll to position [110, 0]
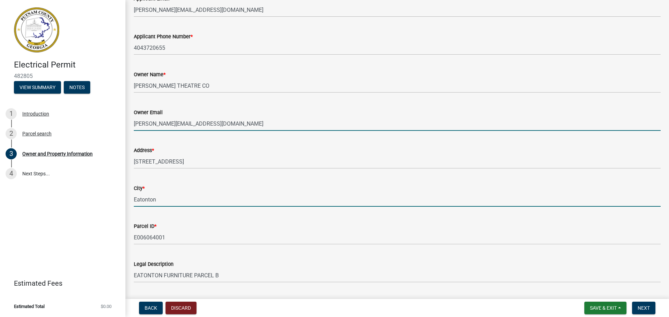
click at [221, 122] on input "[PERSON_NAME][EMAIL_ADDRESS][DOMAIN_NAME]" at bounding box center [397, 124] width 527 height 14
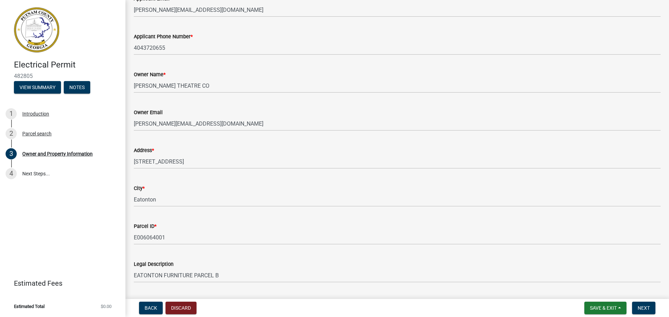
click at [250, 146] on div "Address * [STREET_ADDRESS]" at bounding box center [397, 153] width 527 height 32
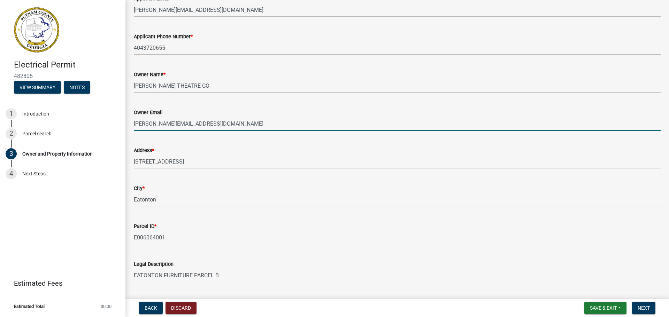
click at [223, 123] on input "[PERSON_NAME][EMAIL_ADDRESS][DOMAIN_NAME]" at bounding box center [397, 124] width 527 height 14
type input "a"
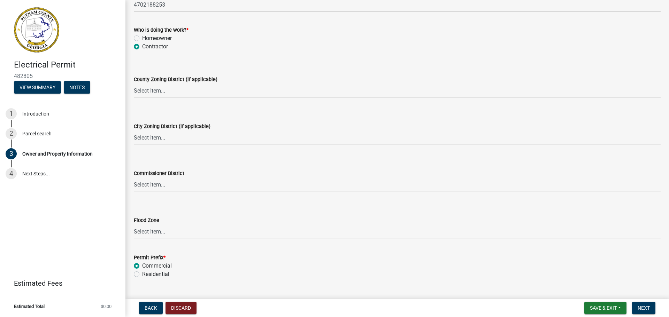
scroll to position [1216, 0]
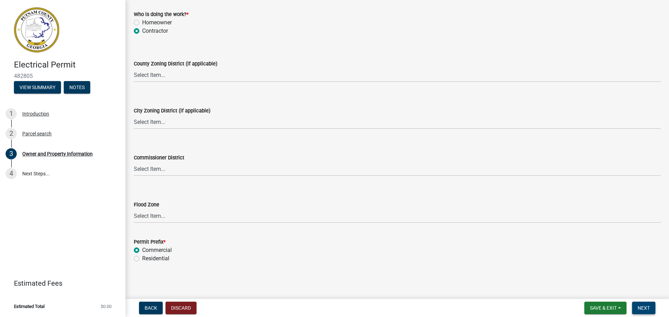
type input "[PERSON_NAME]@theartsbarn"
click at [643, 310] on span "Next" at bounding box center [643, 308] width 12 height 6
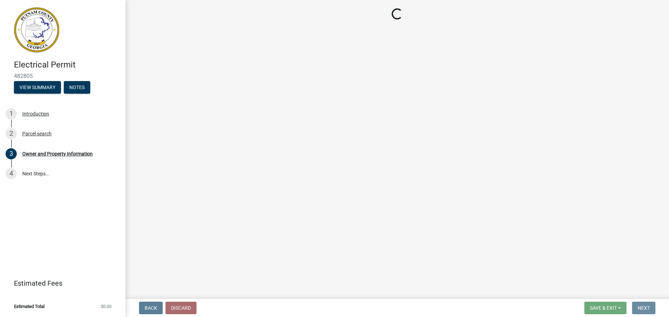
scroll to position [0, 0]
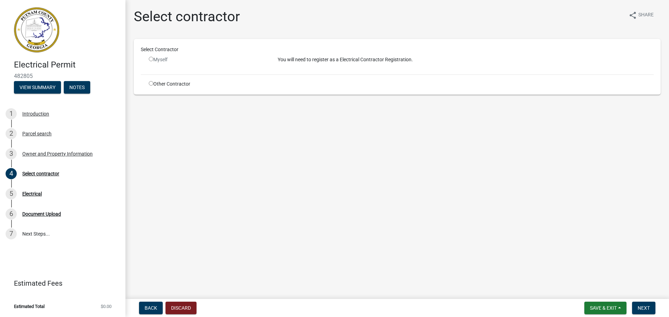
click at [150, 85] on input "radio" at bounding box center [151, 83] width 5 height 5
radio input "true"
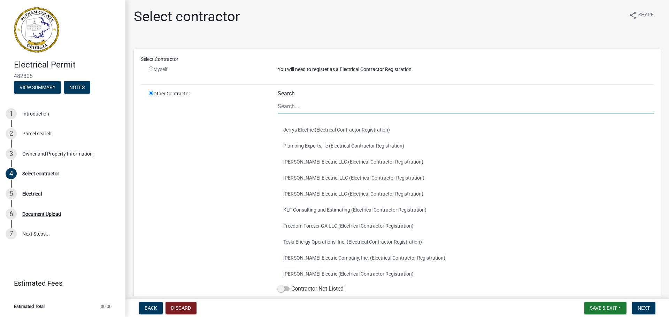
click at [320, 103] on input "Search" at bounding box center [466, 106] width 376 height 14
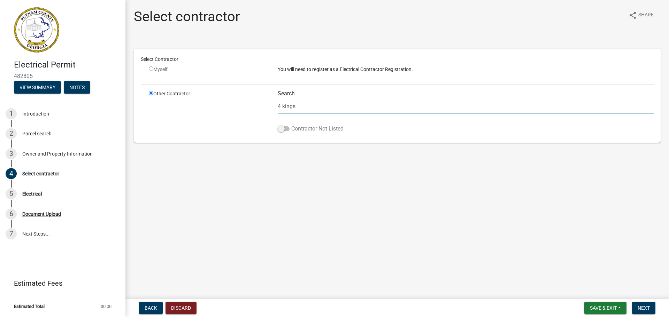
type input "4 kings"
click at [282, 130] on span at bounding box center [284, 128] width 12 height 5
click at [291, 125] on input "Contractor Not Listed" at bounding box center [291, 125] width 0 height 0
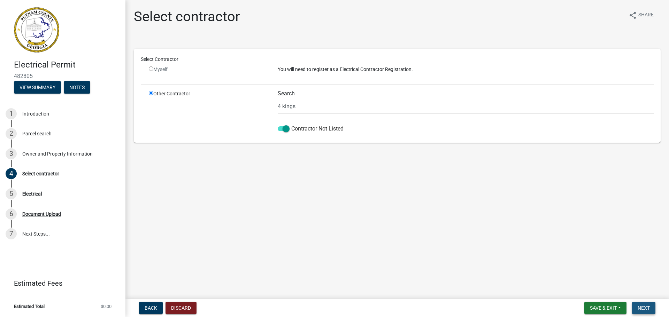
click at [651, 308] on button "Next" at bounding box center [643, 308] width 23 height 13
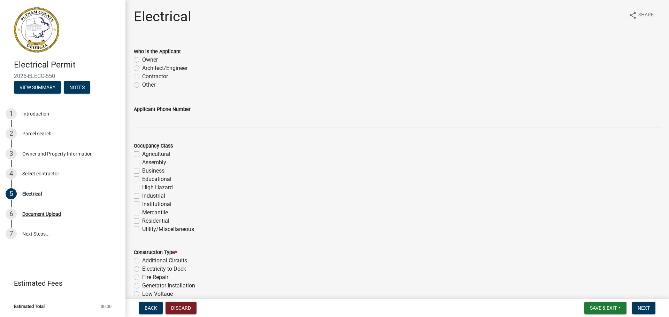
click at [142, 77] on label "Contractor" at bounding box center [155, 76] width 26 height 8
click at [142, 77] on input "Contractor" at bounding box center [144, 74] width 5 height 5
radio input "true"
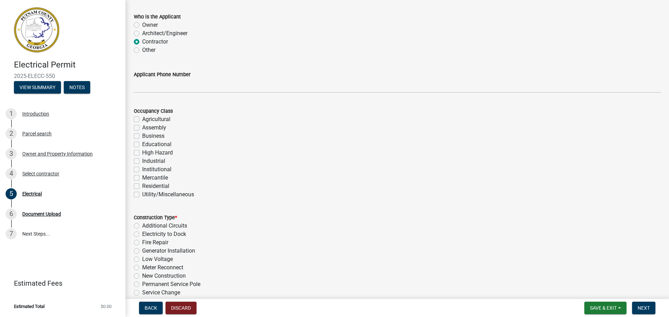
scroll to position [70, 0]
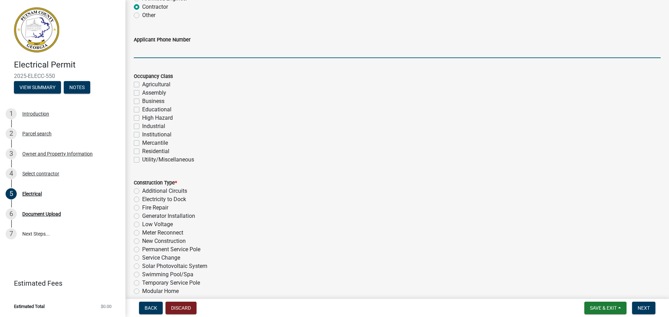
click at [172, 45] on input "Applicant Phone Number" at bounding box center [397, 51] width 527 height 14
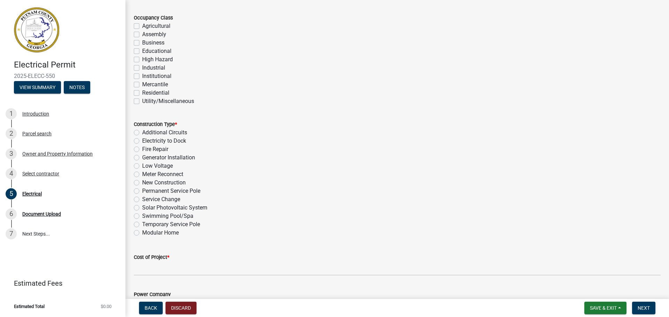
scroll to position [139, 0]
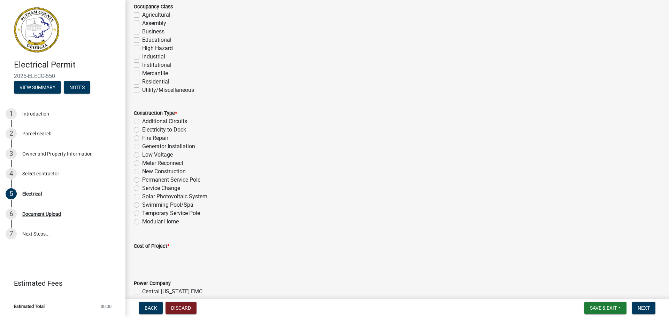
type input "4702188253"
click at [142, 189] on label "Service Change" at bounding box center [161, 188] width 38 height 8
click at [142, 189] on input "Service Change" at bounding box center [144, 186] width 5 height 5
radio input "true"
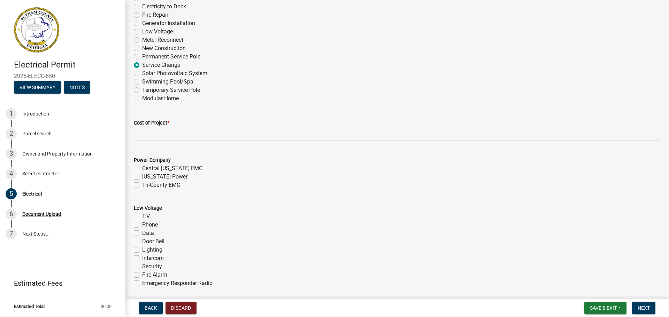
scroll to position [279, 0]
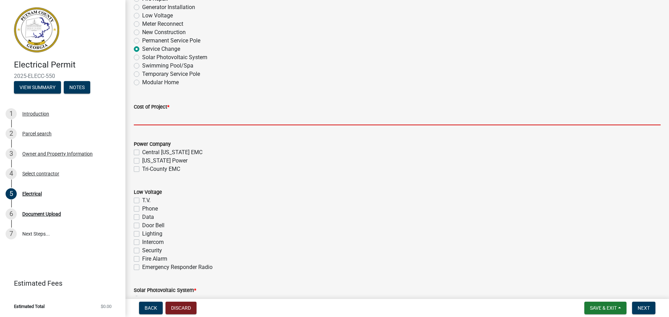
click at [162, 124] on input "text" at bounding box center [397, 118] width 527 height 14
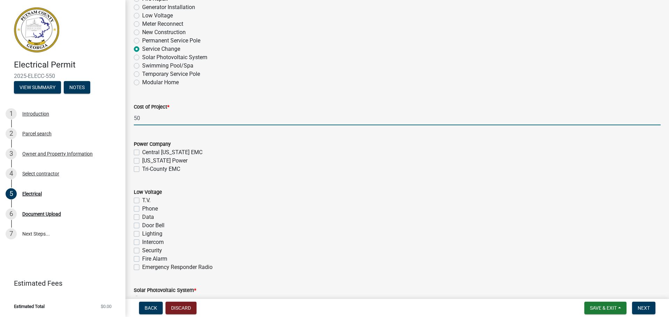
type input "5"
type input "3200"
click at [142, 160] on label "[US_STATE] Power" at bounding box center [164, 161] width 45 height 8
click at [142, 160] on input "[US_STATE] Power" at bounding box center [144, 159] width 5 height 5
checkbox input "true"
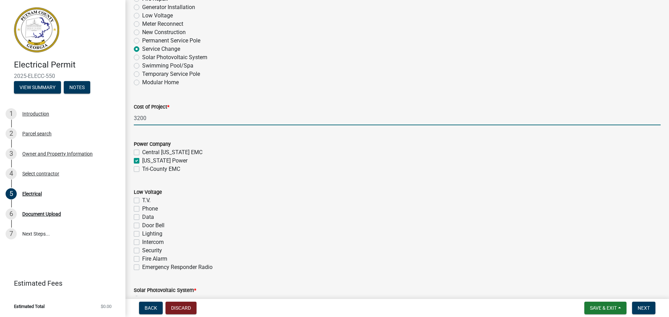
checkbox input "false"
checkbox input "true"
checkbox input "false"
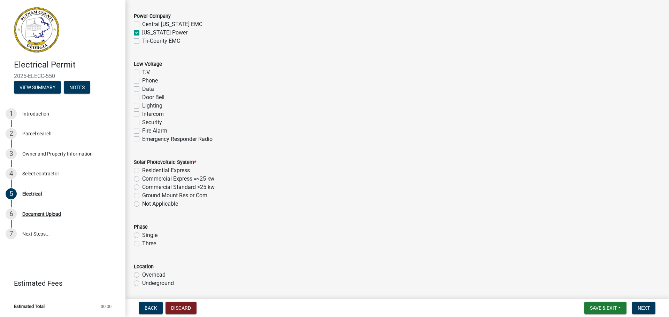
scroll to position [418, 0]
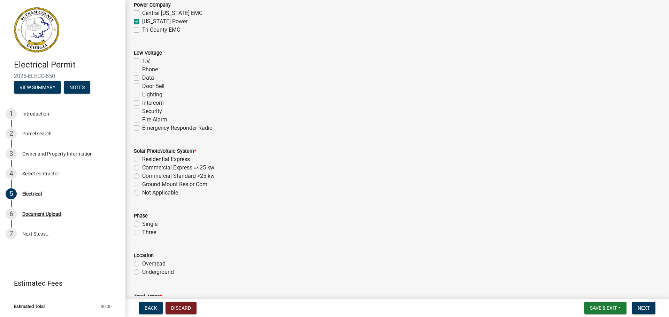
click at [142, 193] on label "Not Applicable" at bounding box center [160, 193] width 36 height 8
click at [142, 193] on input "Not Applicable" at bounding box center [144, 191] width 5 height 5
radio input "true"
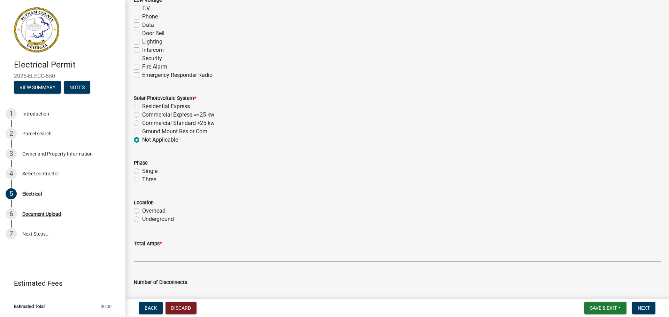
scroll to position [488, 0]
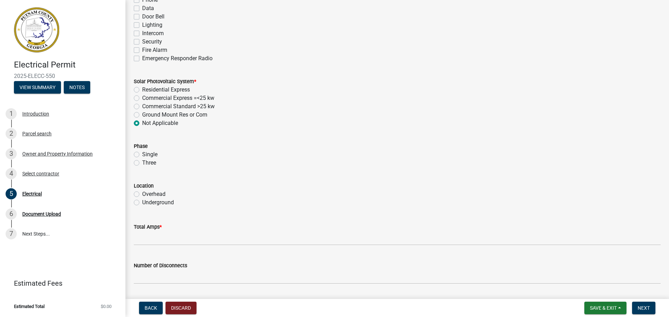
click at [142, 155] on label "Single" at bounding box center [149, 154] width 15 height 8
click at [142, 155] on input "Single" at bounding box center [144, 152] width 5 height 5
radio input "true"
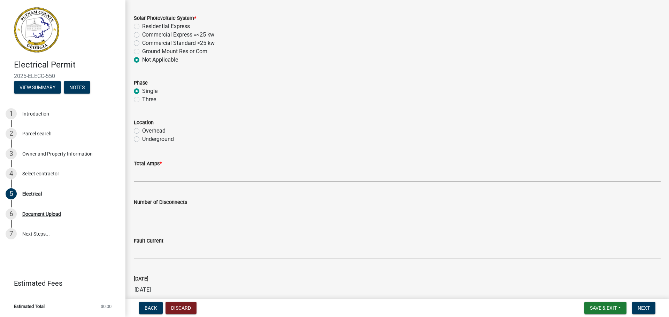
scroll to position [557, 0]
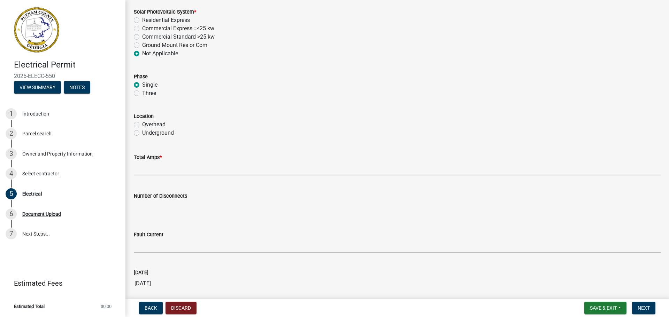
click at [142, 122] on label "Overhead" at bounding box center [153, 125] width 23 height 8
click at [142, 122] on input "Overhead" at bounding box center [144, 123] width 5 height 5
radio input "true"
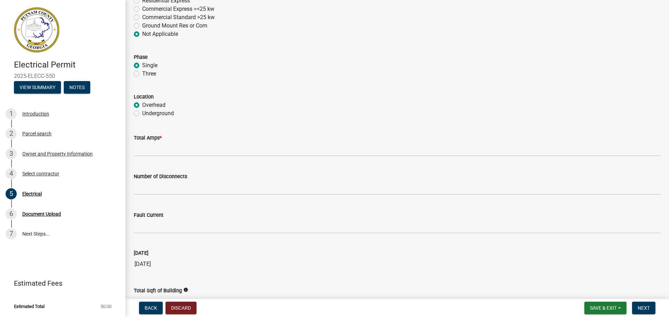
scroll to position [592, 0]
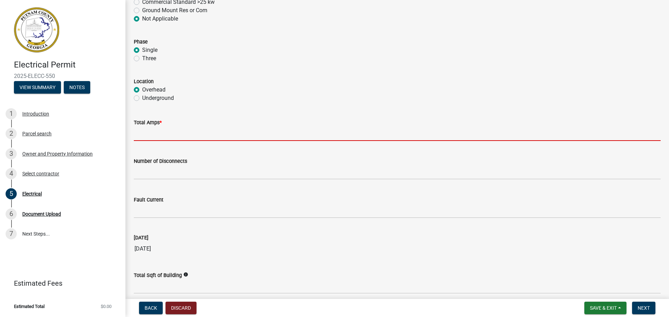
click at [196, 139] on input "text" at bounding box center [397, 134] width 527 height 14
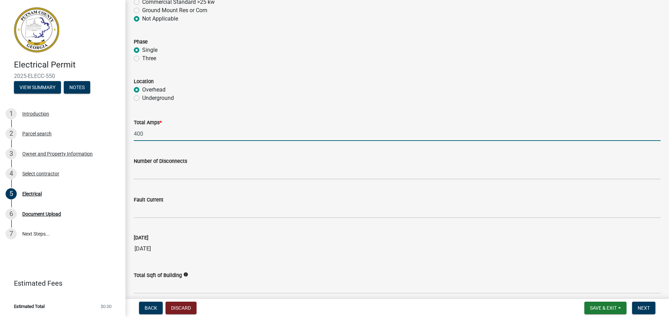
type input "400"
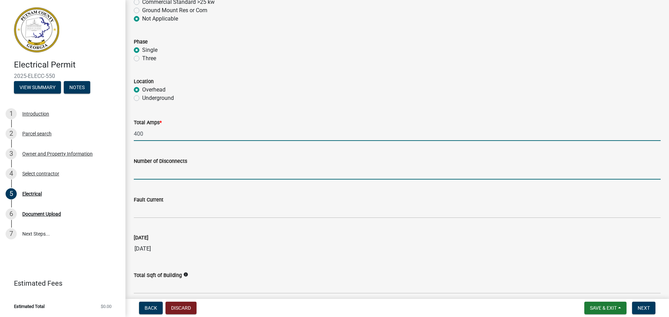
click at [205, 173] on input "text" at bounding box center [397, 172] width 527 height 14
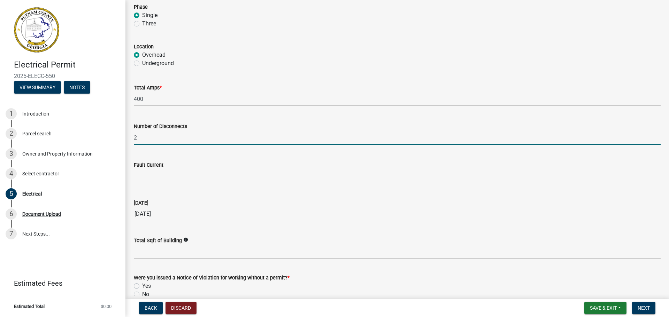
scroll to position [662, 0]
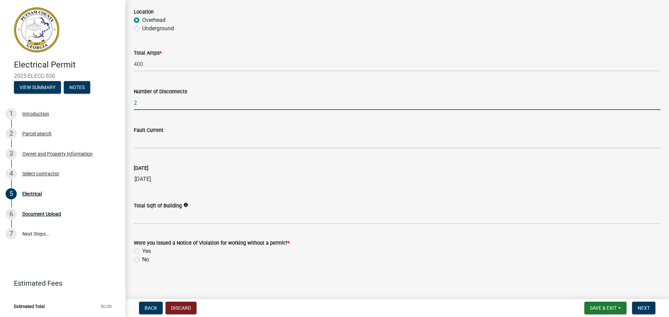
type input "2"
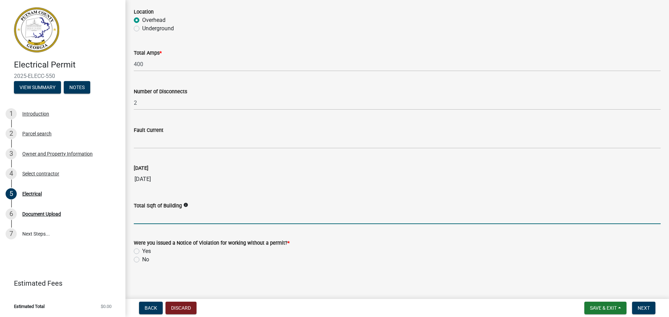
click at [156, 217] on input "text" at bounding box center [397, 217] width 527 height 14
click at [142, 259] on label "No" at bounding box center [145, 260] width 7 height 8
click at [142, 259] on input "No" at bounding box center [144, 258] width 5 height 5
radio input "true"
click at [149, 213] on input "text" at bounding box center [397, 217] width 527 height 14
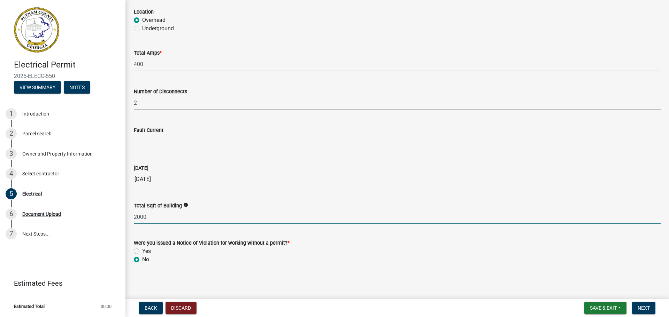
scroll to position [663, 0]
type input "2000"
click at [644, 308] on span "Next" at bounding box center [643, 308] width 12 height 6
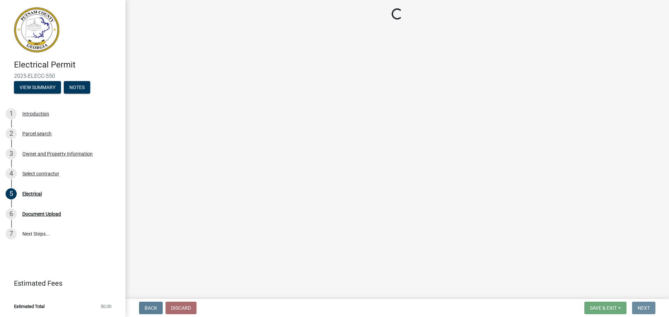
scroll to position [0, 0]
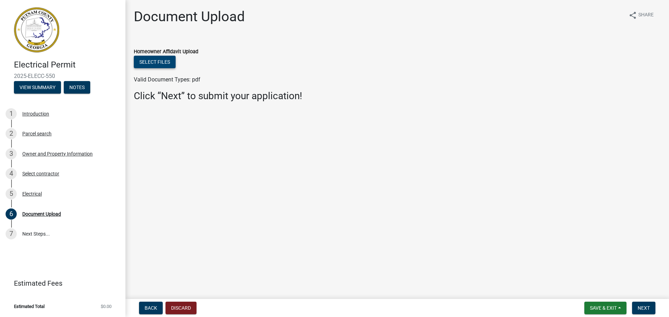
click at [144, 62] on button "Select files" at bounding box center [155, 62] width 42 height 13
click at [638, 310] on span "Next" at bounding box center [643, 308] width 12 height 6
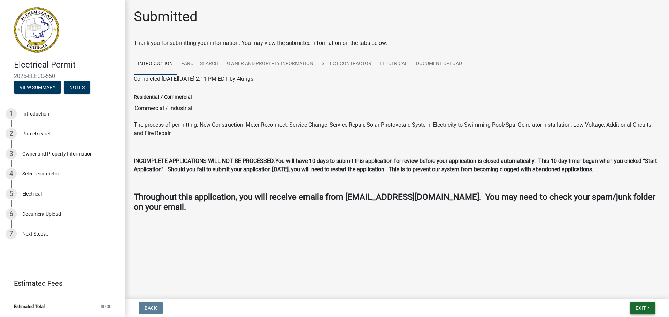
click at [638, 309] on span "Exit" at bounding box center [640, 308] width 10 height 6
click at [620, 293] on button "Save & Exit" at bounding box center [627, 290] width 56 height 17
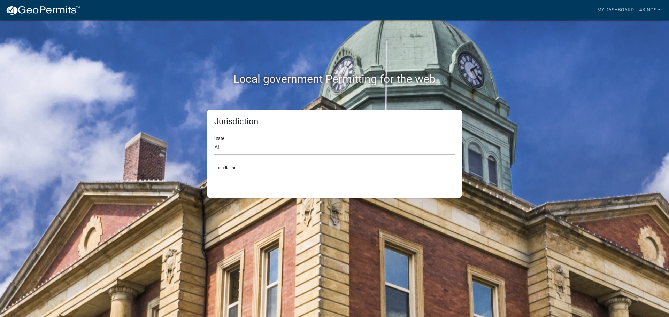
click at [235, 146] on select "All [US_STATE] [US_STATE] [US_STATE] [US_STATE] [US_STATE] [US_STATE] [US_STATE…" at bounding box center [334, 148] width 240 height 14
select select "[US_STATE]"
click at [214, 141] on select "All [US_STATE] [US_STATE] [US_STATE] [US_STATE] [US_STATE] [US_STATE] [US_STATE…" at bounding box center [334, 148] width 240 height 14
click at [248, 178] on select "[GEOGRAPHIC_DATA], [US_STATE][PERSON_NAME][GEOGRAPHIC_DATA], [US_STATE][PERSON_…" at bounding box center [334, 177] width 240 height 14
click at [214, 170] on select "[GEOGRAPHIC_DATA], [US_STATE][PERSON_NAME][GEOGRAPHIC_DATA], [US_STATE][PERSON_…" at bounding box center [334, 177] width 240 height 14
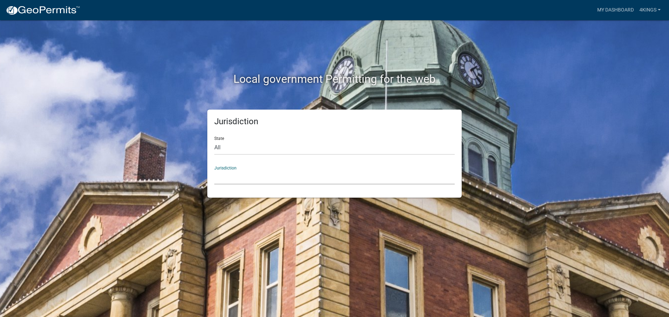
click at [253, 178] on select "[GEOGRAPHIC_DATA], [US_STATE][PERSON_NAME][GEOGRAPHIC_DATA], [US_STATE][PERSON_…" at bounding box center [334, 177] width 240 height 14
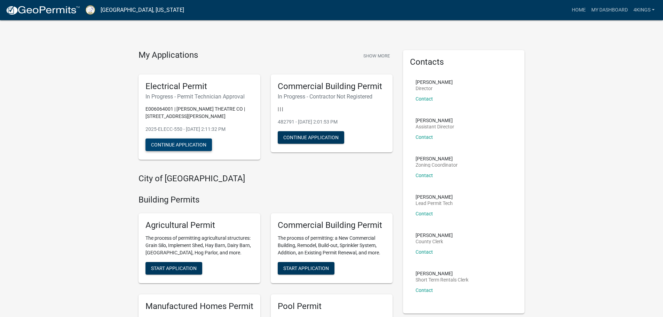
click at [164, 139] on button "Continue Application" at bounding box center [179, 145] width 67 height 13
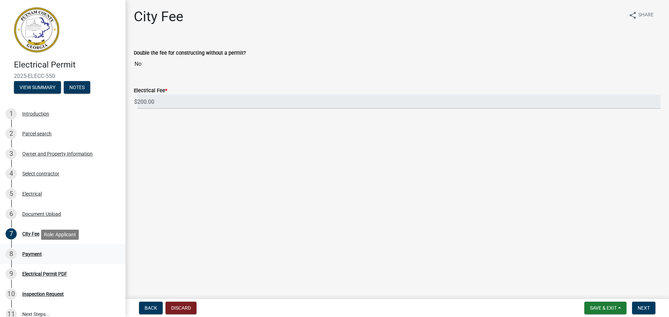
click at [36, 256] on div "Payment" at bounding box center [32, 254] width 20 height 5
click at [646, 310] on span "Next" at bounding box center [643, 308] width 12 height 6
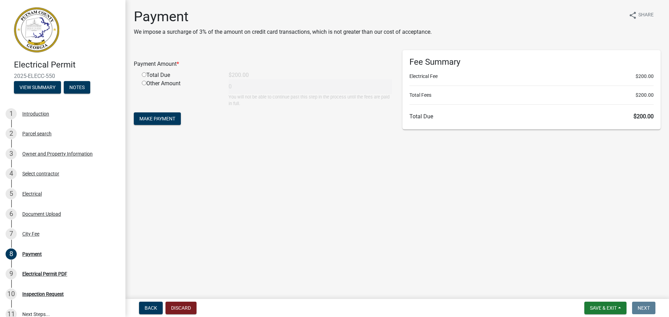
click at [146, 75] on input "radio" at bounding box center [144, 74] width 5 height 5
radio input "true"
type input "200"
click at [175, 120] on span "Make Payment" at bounding box center [157, 119] width 36 height 6
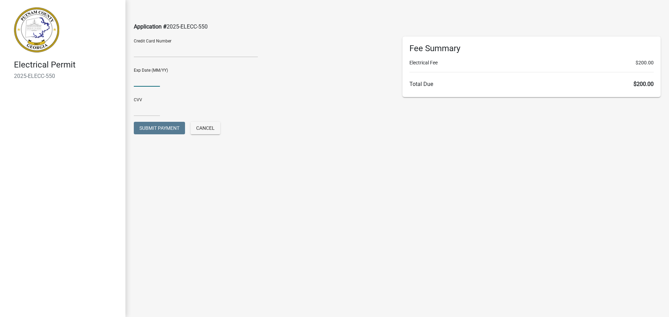
click at [149, 78] on input "text" at bounding box center [147, 79] width 26 height 14
type input "04/29"
click at [148, 113] on input "text" at bounding box center [147, 109] width 26 height 14
type input "709"
click at [157, 131] on button "Submit Payment" at bounding box center [159, 128] width 51 height 13
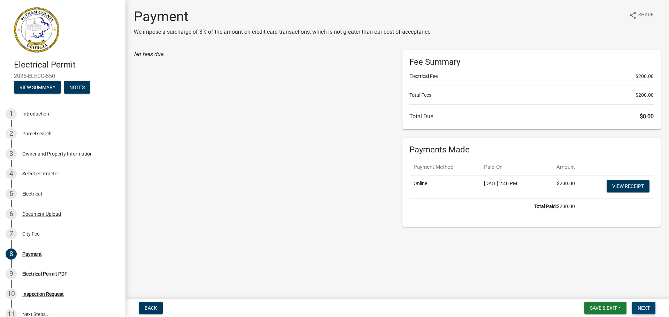
click at [644, 311] on span "Next" at bounding box center [643, 308] width 12 height 6
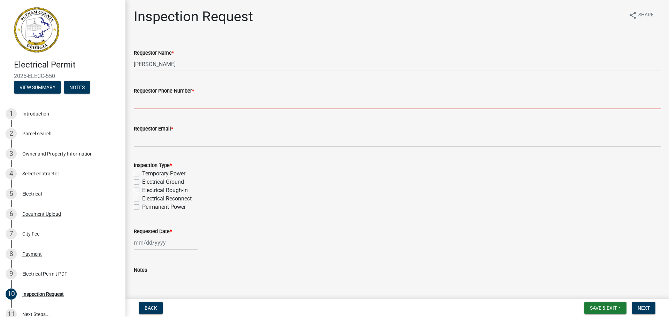
click at [167, 103] on input "Requestor Phone Number *" at bounding box center [397, 102] width 527 height 14
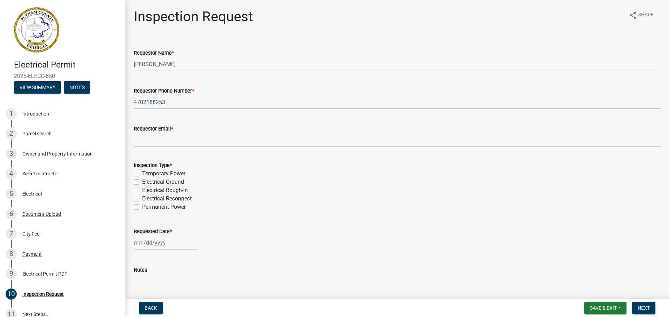
type input "4702188253"
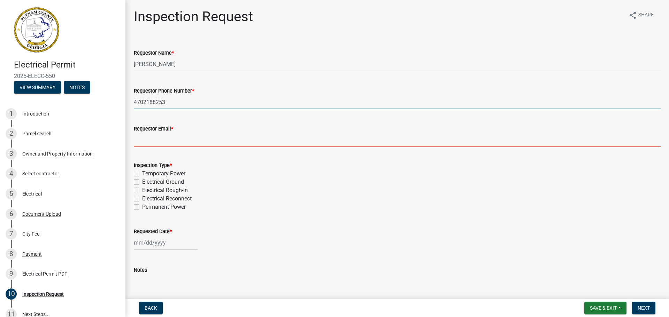
click at [171, 138] on input "Requestor Email *" at bounding box center [397, 140] width 527 height 14
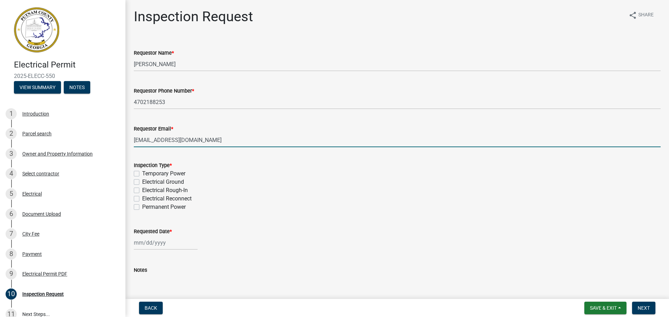
type input "[EMAIL_ADDRESS][DOMAIN_NAME]"
click at [142, 209] on label "Permanent Power" at bounding box center [164, 207] width 44 height 8
click at [142, 208] on input "Permanent Power" at bounding box center [144, 205] width 5 height 5
checkbox input "true"
checkbox input "false"
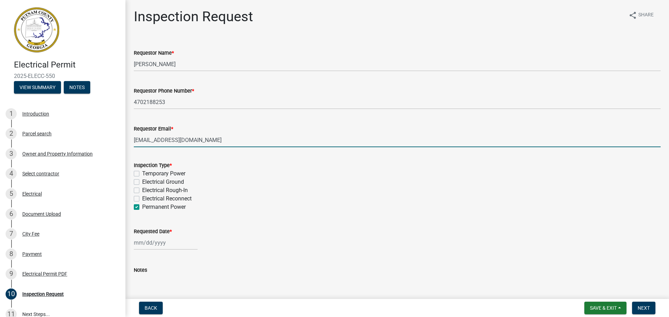
checkbox input "false"
checkbox input "true"
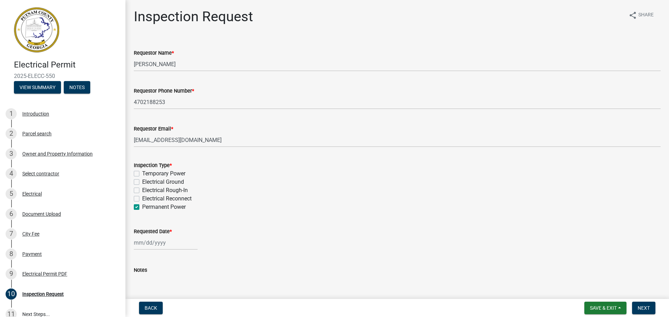
select select "9"
select select "2025"
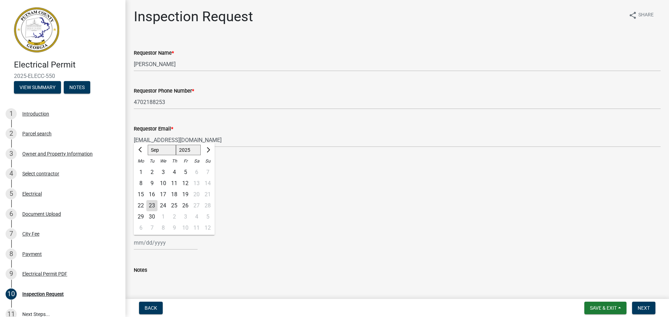
click at [171, 244] on div "[PERSON_NAME] Feb Mar Apr [PERSON_NAME][DATE] Oct Nov [DATE] 1526 1527 1528 152…" at bounding box center [166, 243] width 64 height 14
click at [161, 206] on div "24" at bounding box center [162, 205] width 11 height 11
type input "09/24/2025"
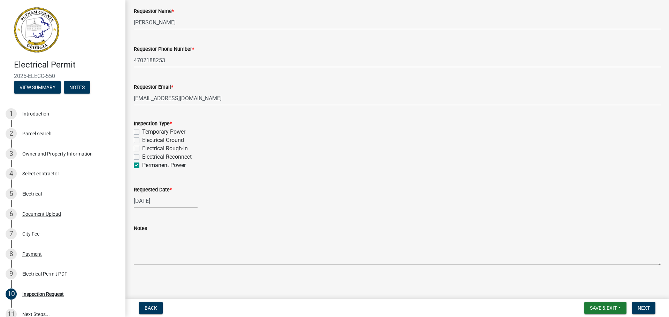
scroll to position [44, 0]
select select "9"
select select "2025"
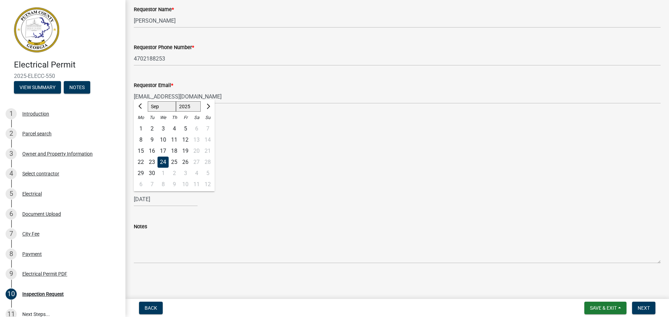
click at [162, 203] on div "09/24/2025 Jan Feb Mar Apr May Jun Jul Aug Sep Oct Nov Dec 1525 1526 1527 1528 …" at bounding box center [166, 199] width 64 height 14
click at [176, 161] on div "25" at bounding box center [174, 162] width 11 height 11
type input "09/25/2025"
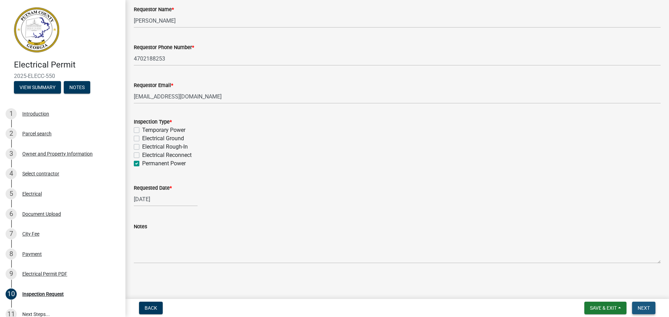
click at [642, 311] on span "Next" at bounding box center [643, 308] width 12 height 6
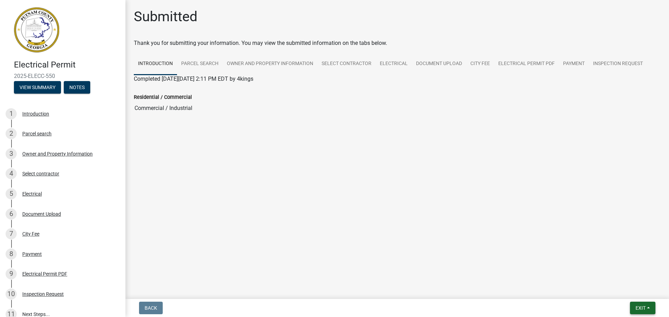
click at [651, 311] on button "Exit" at bounding box center [642, 308] width 25 height 13
click at [636, 294] on button "Save & Exit" at bounding box center [627, 290] width 56 height 17
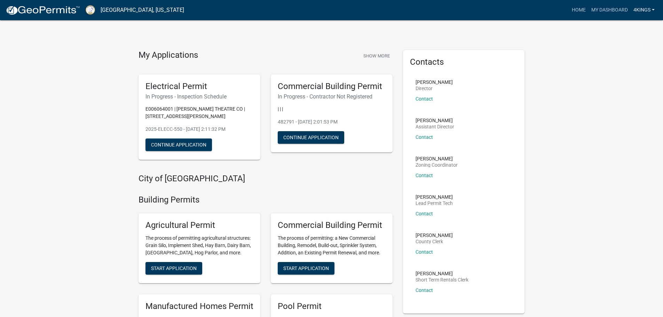
click at [656, 7] on link "4kings" at bounding box center [644, 9] width 27 height 13
click at [627, 52] on link "Logout" at bounding box center [630, 51] width 56 height 17
